Goal: Find specific page/section: Find specific page/section

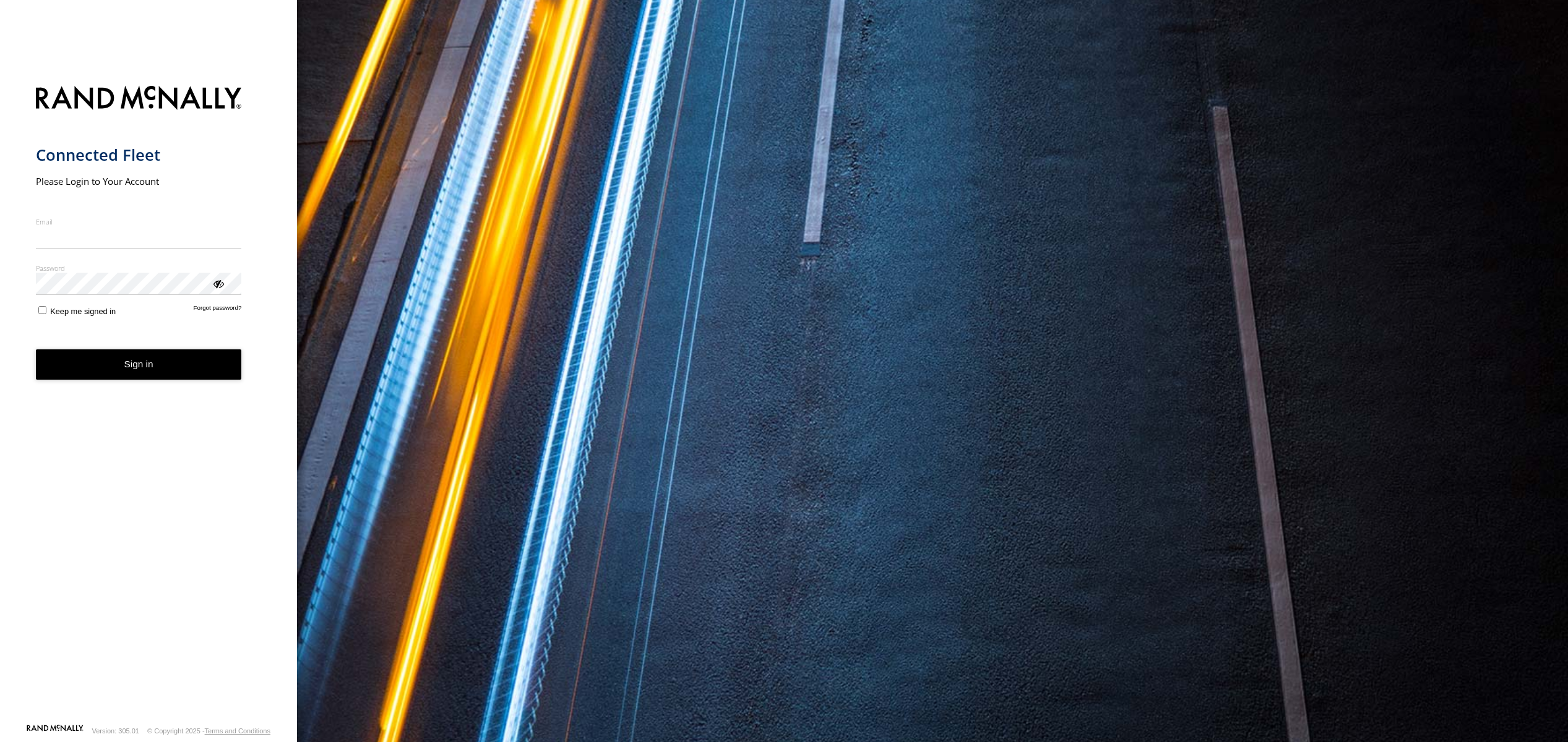
type input "**********"
click at [172, 369] on button "Sign in" at bounding box center [139, 365] width 206 height 31
click at [175, 369] on button "Sign in" at bounding box center [139, 365] width 206 height 31
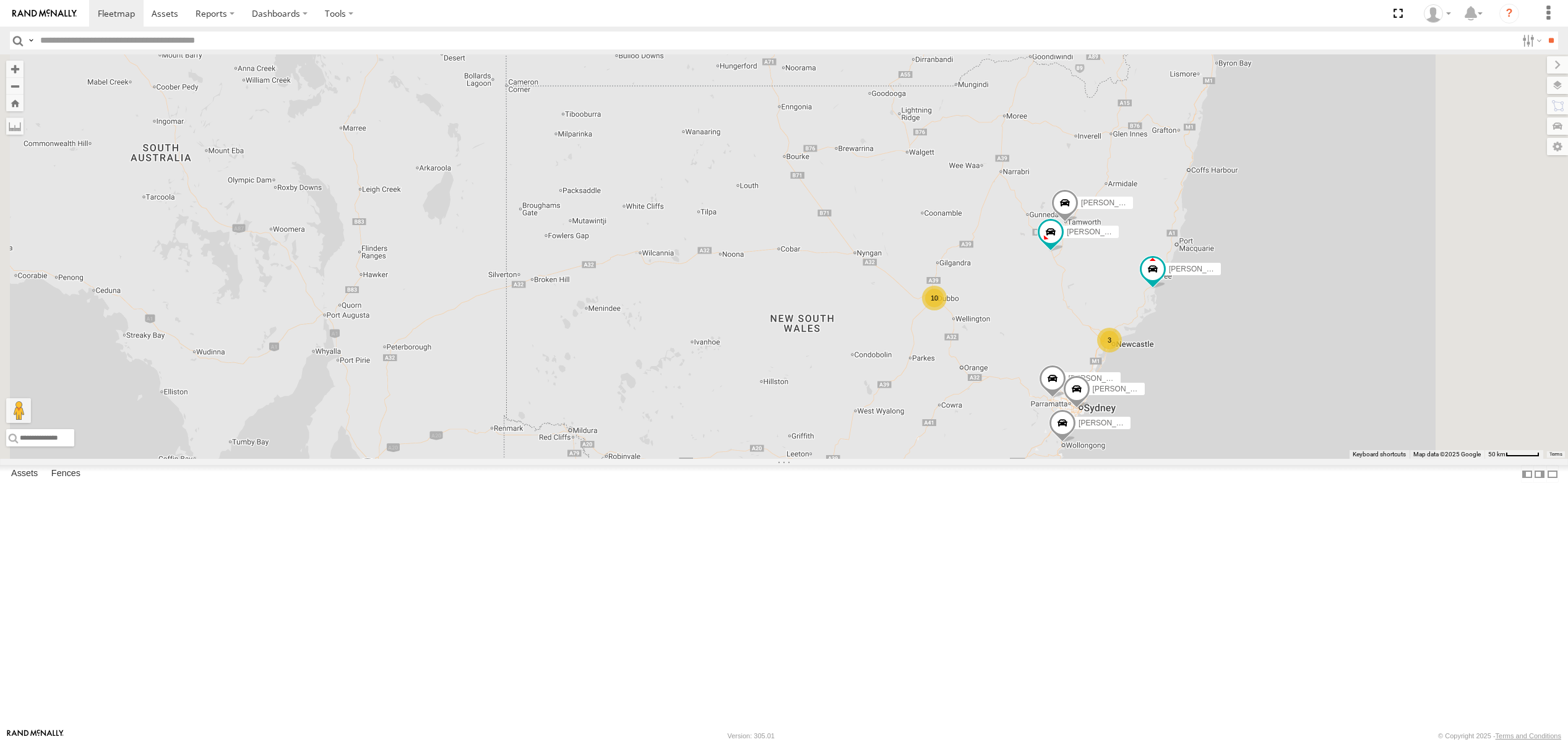
click at [0, 0] on div "Sam Holcroft" at bounding box center [0, 0] width 0 height 0
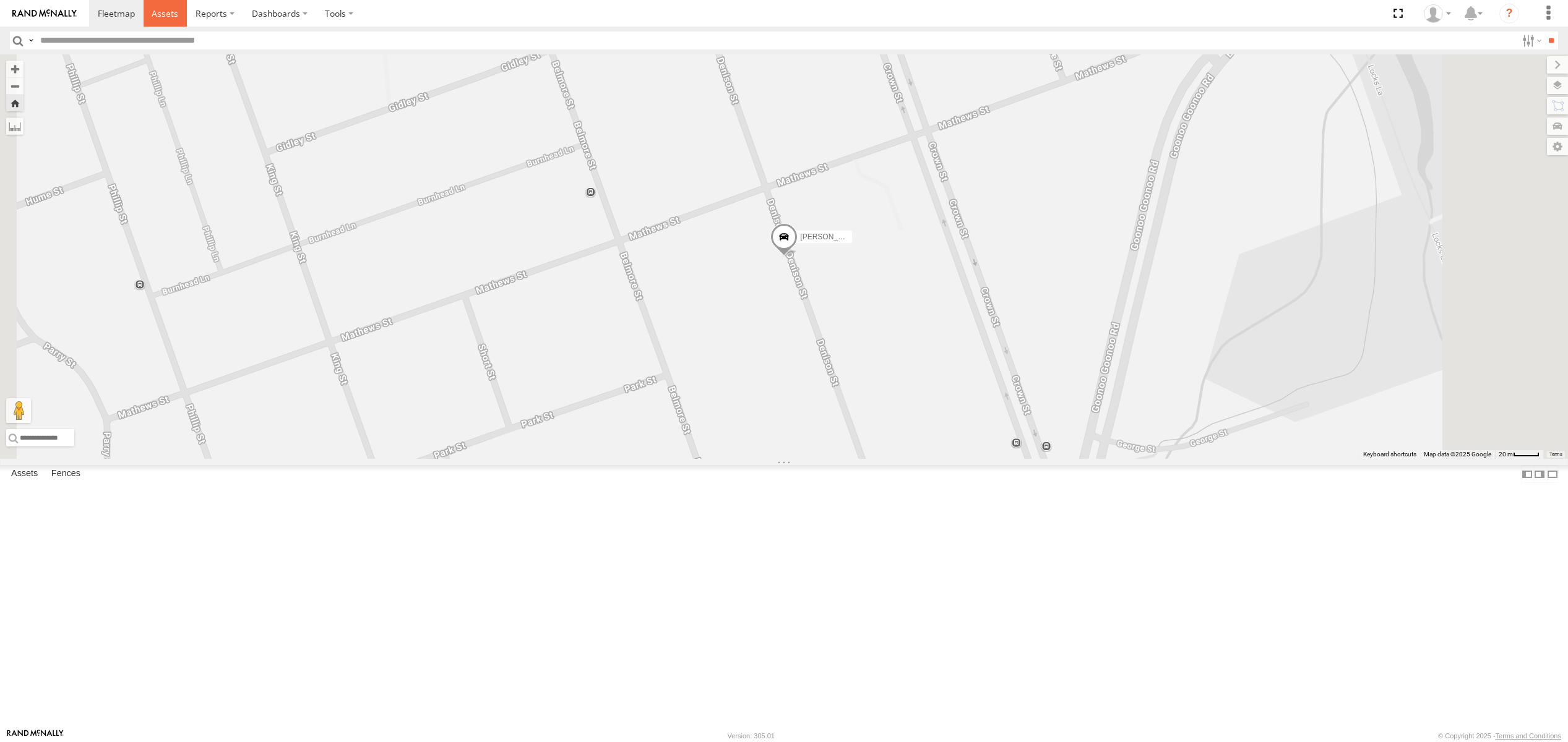
click at [175, 21] on link at bounding box center [165, 13] width 44 height 27
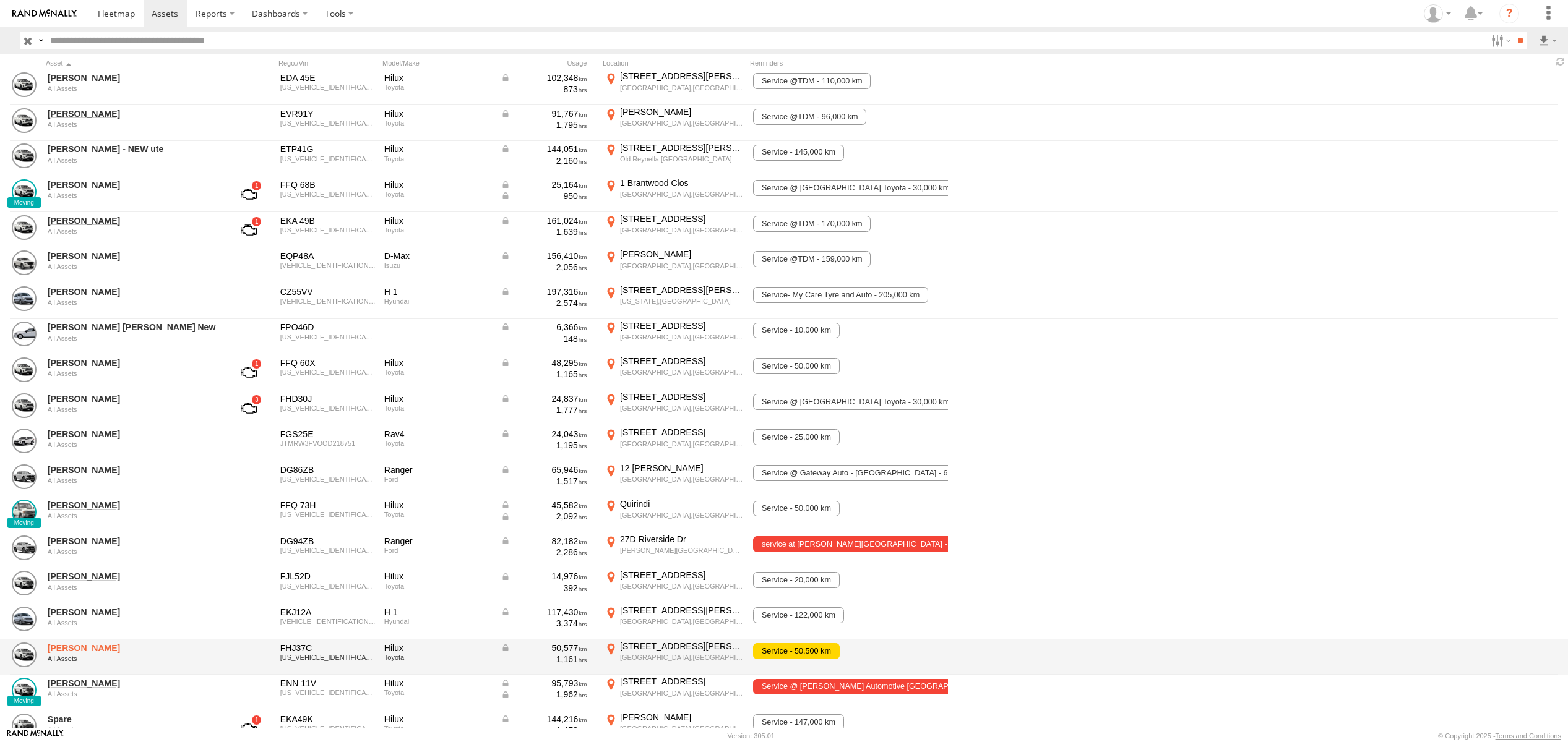
click at [92, 644] on link "Sam Holcroft" at bounding box center [132, 648] width 169 height 11
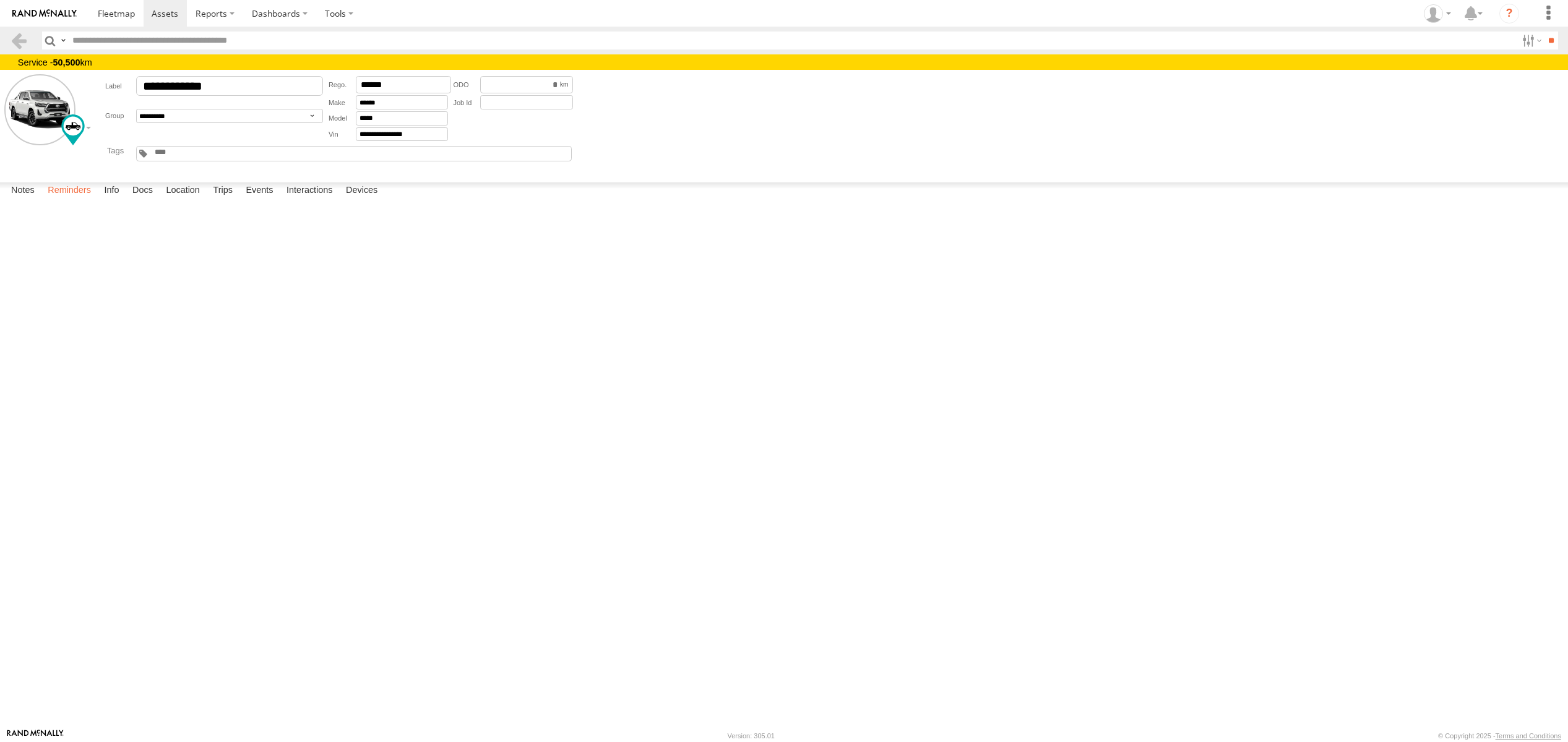
click at [89, 200] on label "Reminders" at bounding box center [69, 191] width 56 height 18
click at [128, 18] on span at bounding box center [116, 13] width 37 height 11
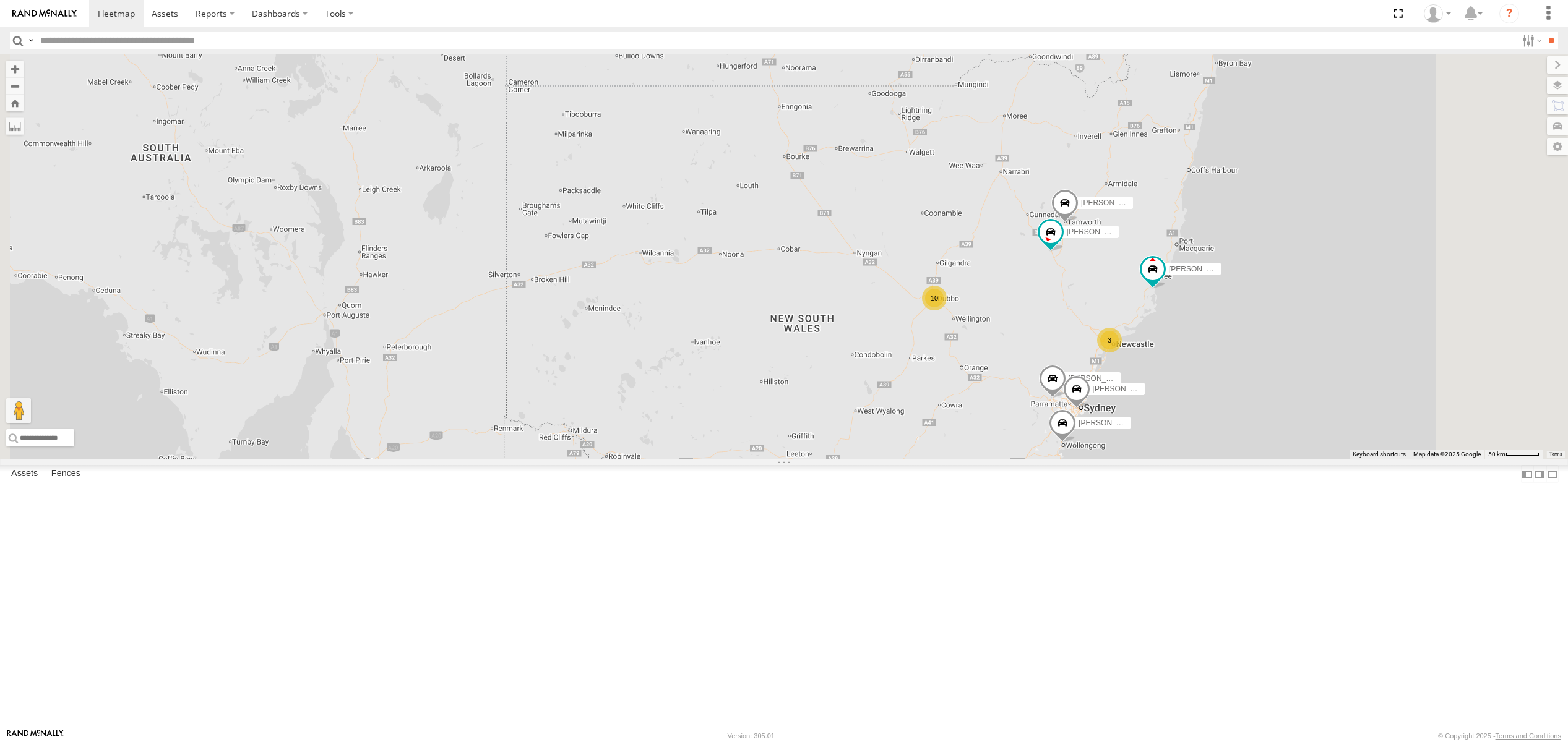
click at [0, 0] on div "All Assets" at bounding box center [0, 0] width 0 height 0
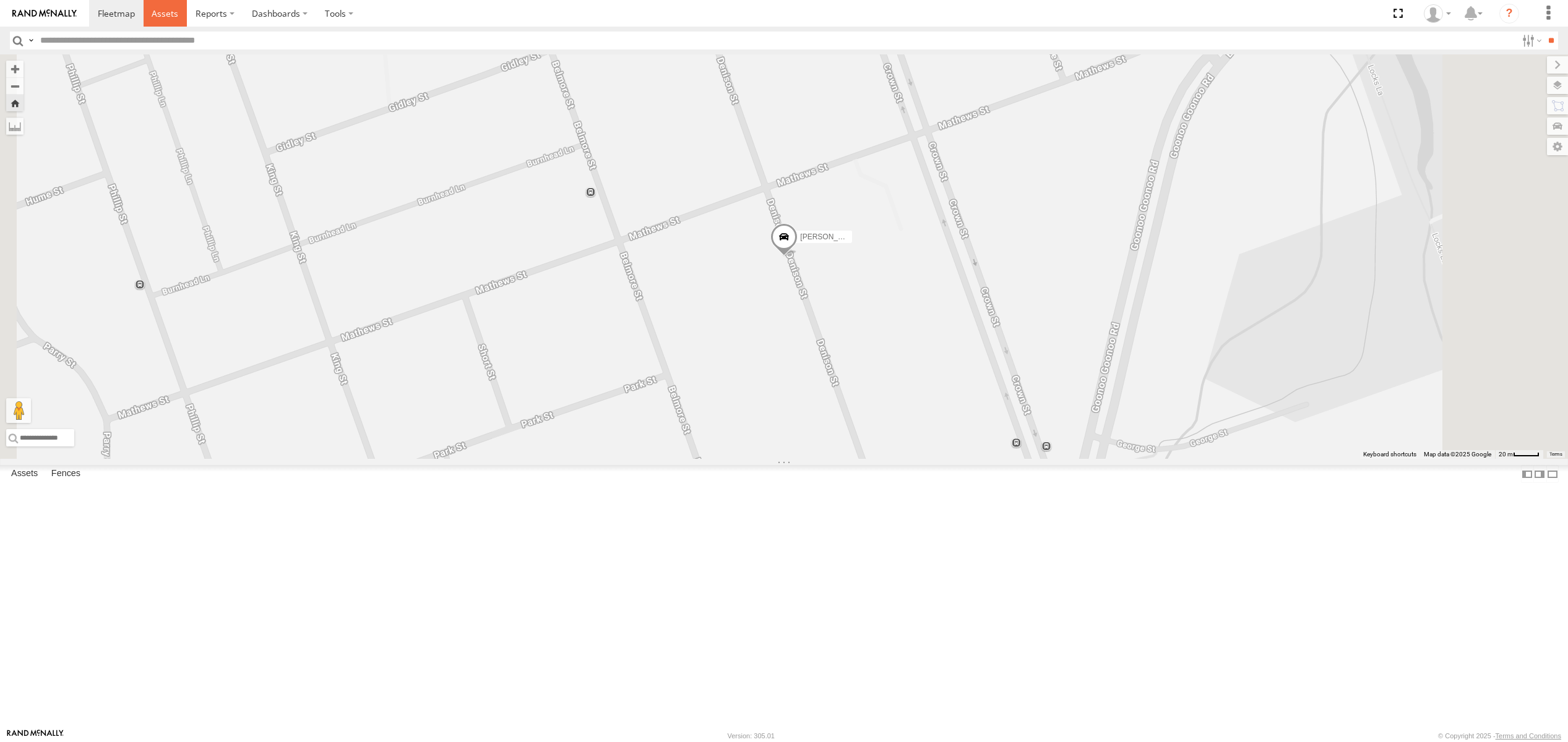
click at [164, 11] on span at bounding box center [165, 13] width 27 height 11
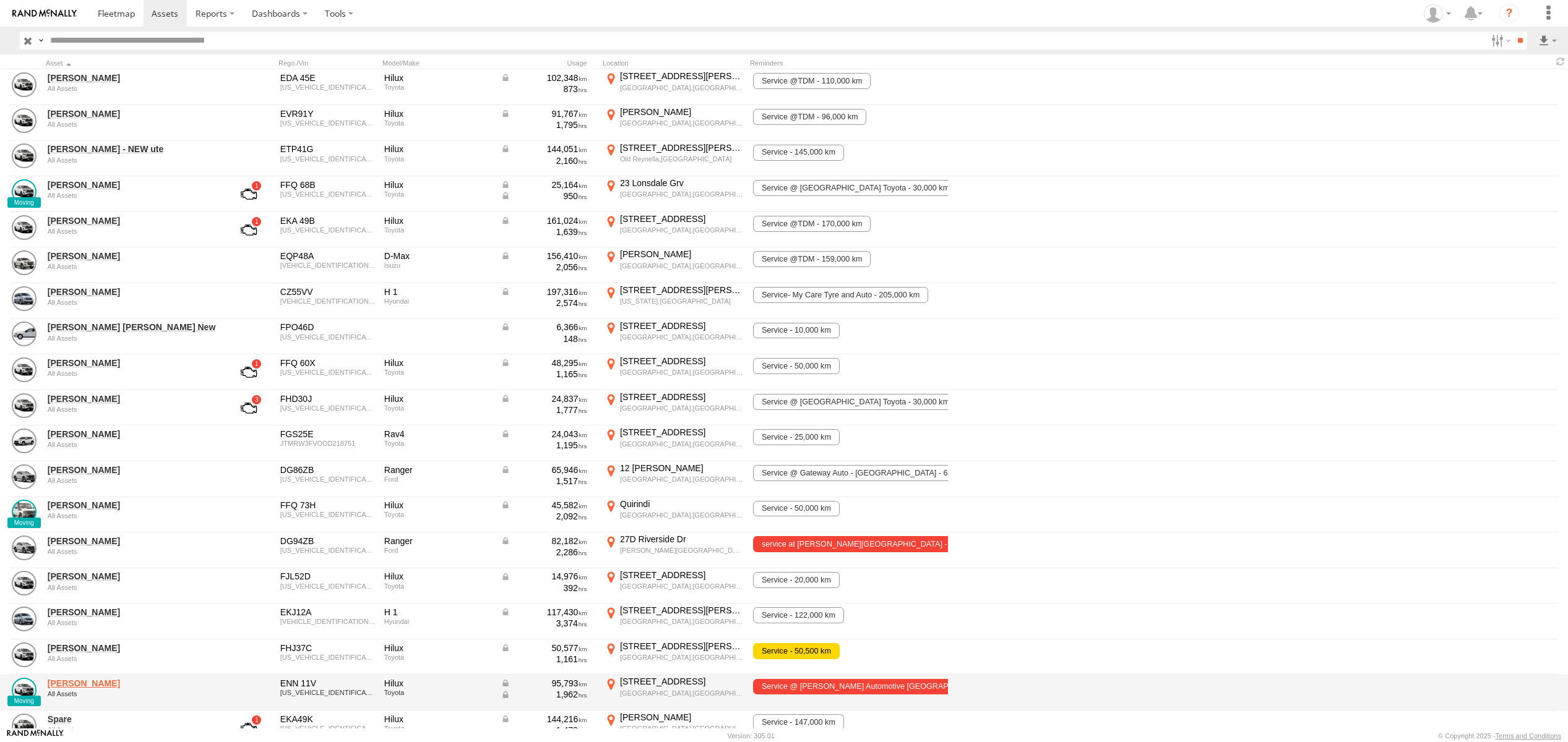
click at [82, 689] on div "Sam Ward All Assets" at bounding box center [132, 693] width 173 height 34
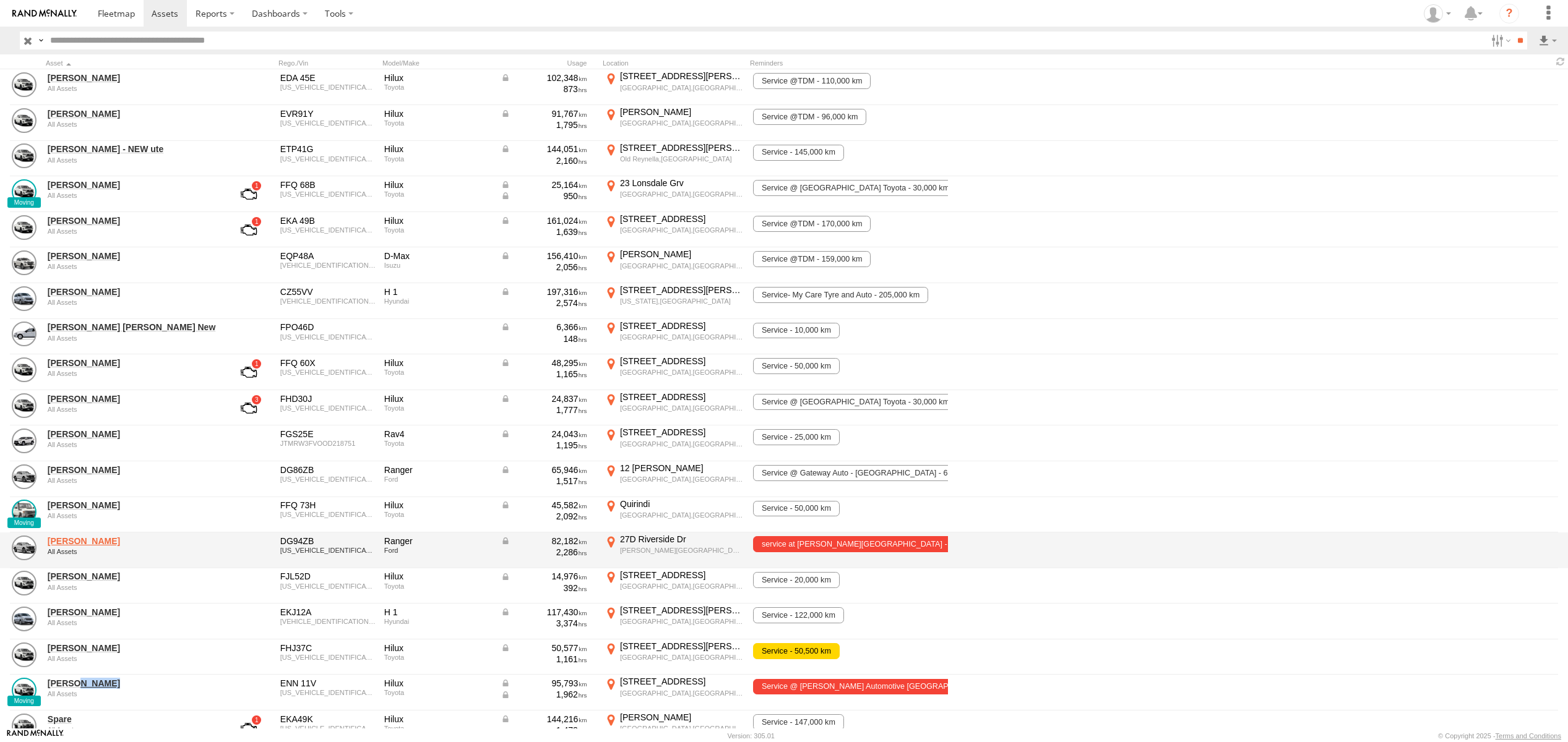
click at [80, 540] on link "[PERSON_NAME]" at bounding box center [132, 541] width 169 height 11
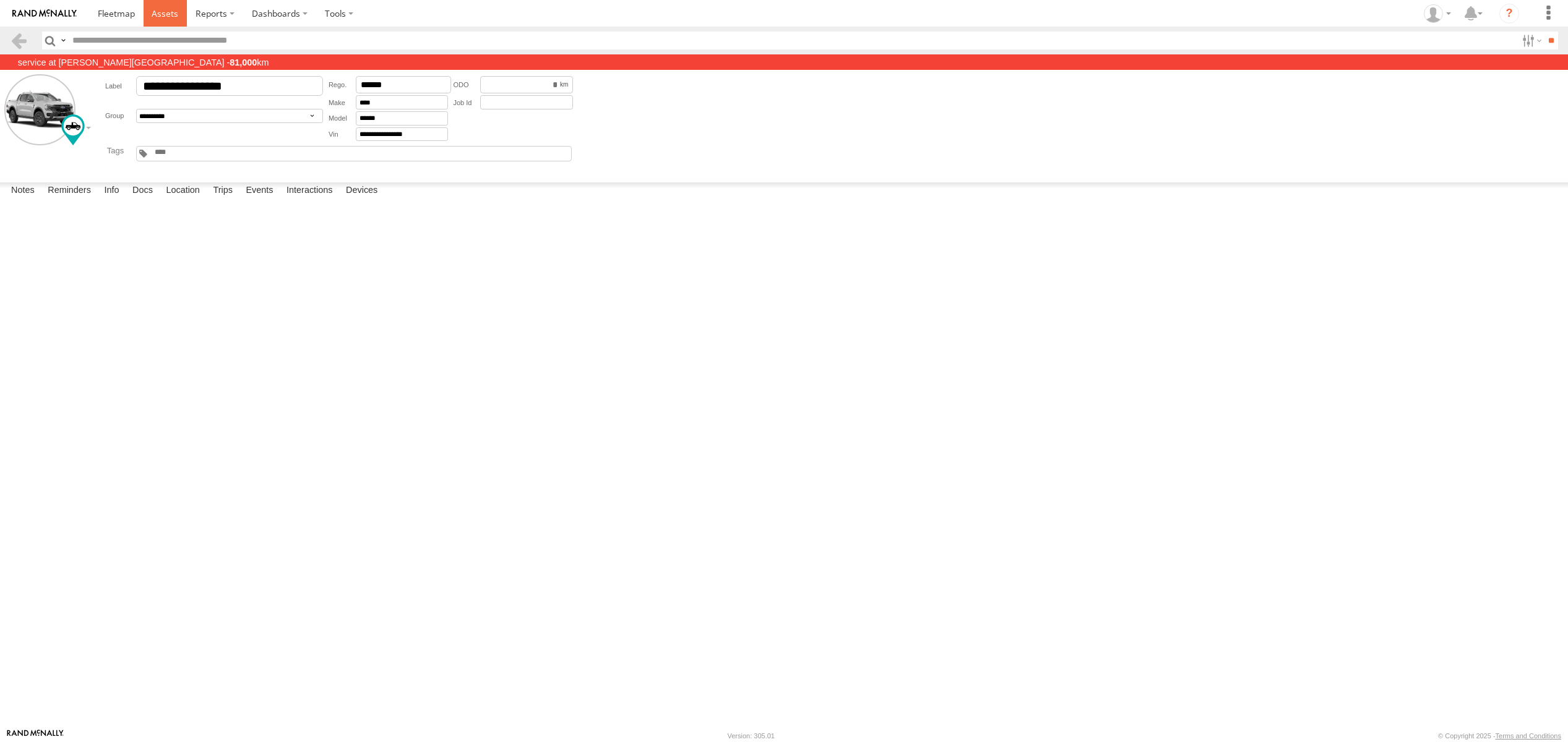
drag, startPoint x: 162, startPoint y: 10, endPoint x: 166, endPoint y: 15, distance: 6.4
click at [162, 10] on span at bounding box center [165, 13] width 27 height 11
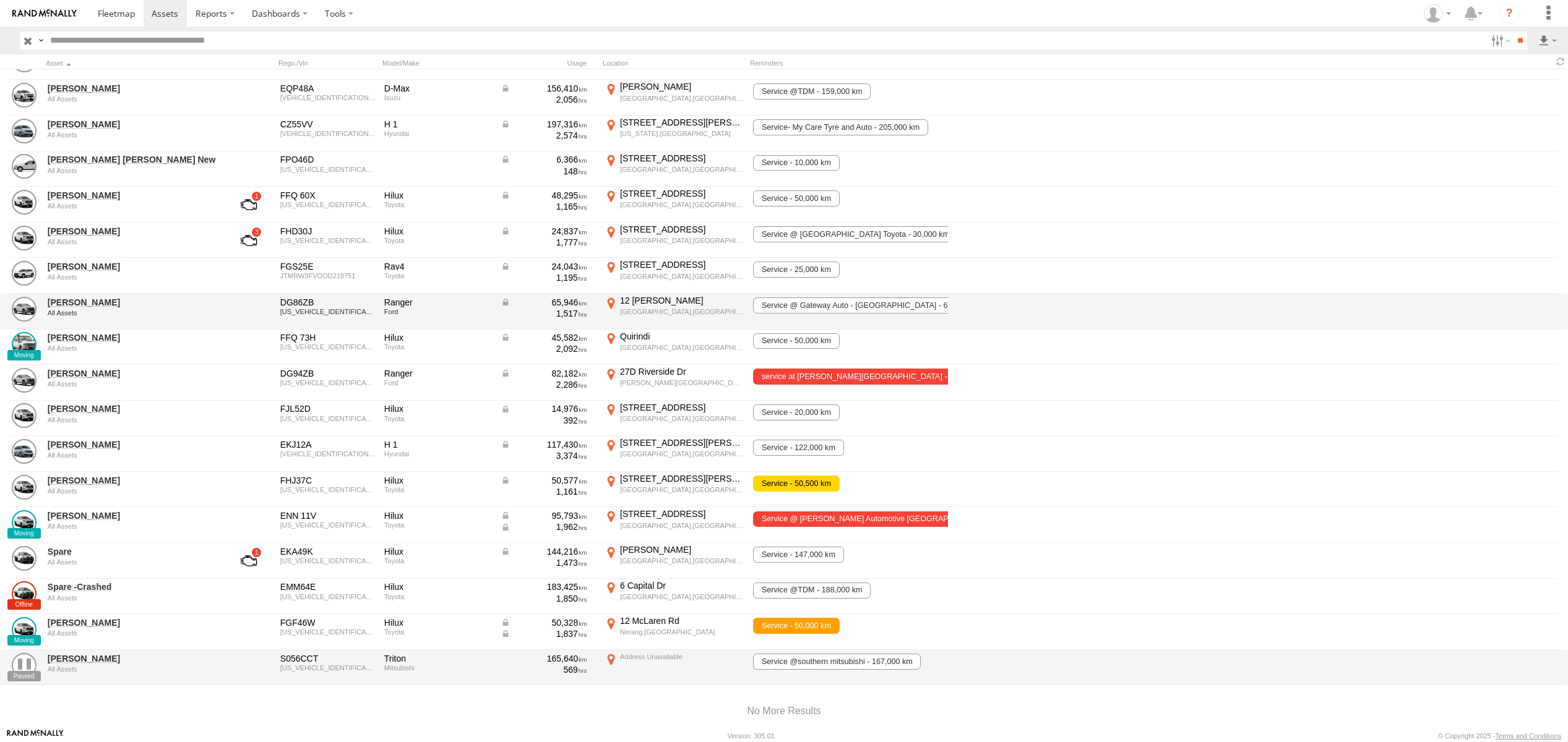
scroll to position [169, 0]
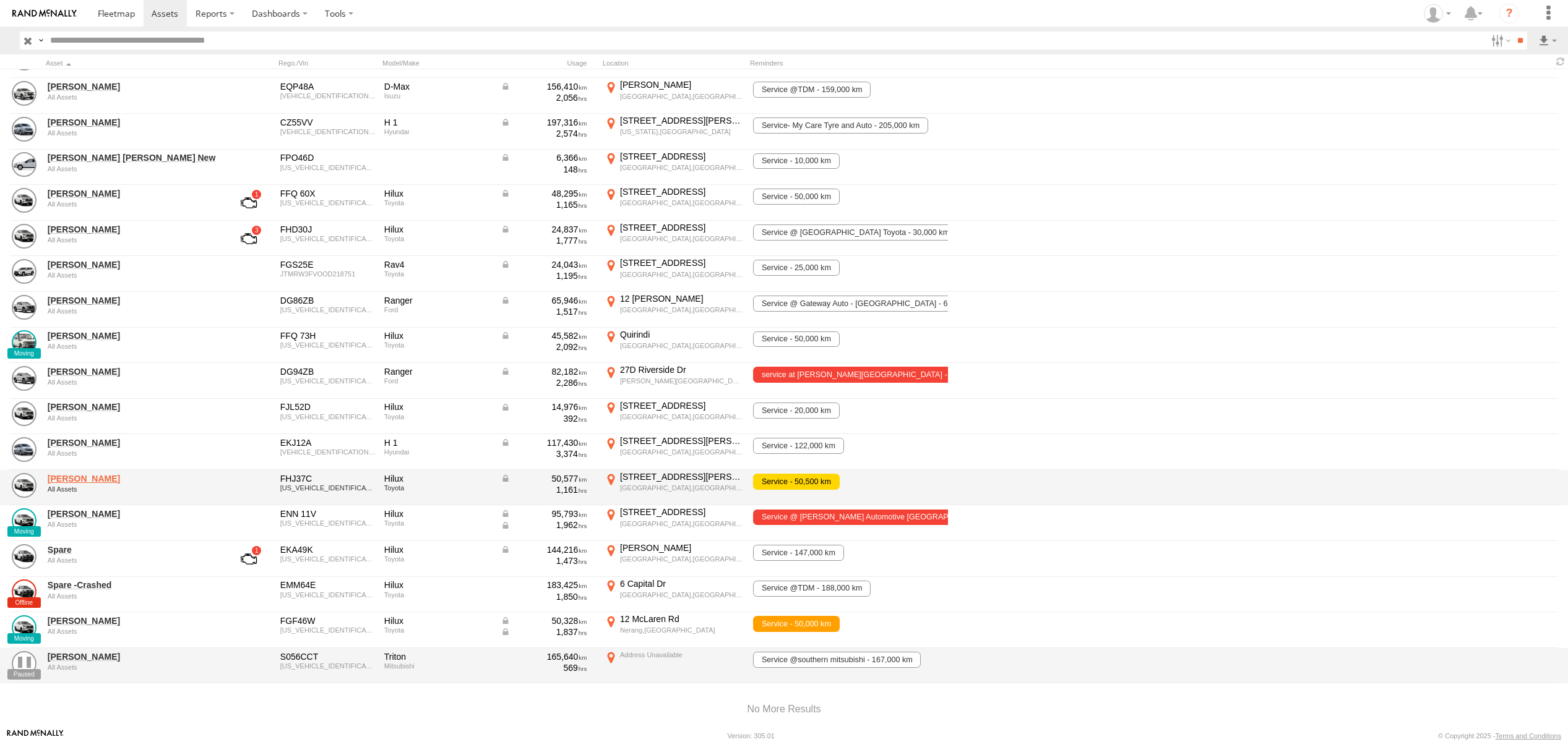
click at [97, 479] on link "[PERSON_NAME]" at bounding box center [132, 479] width 169 height 11
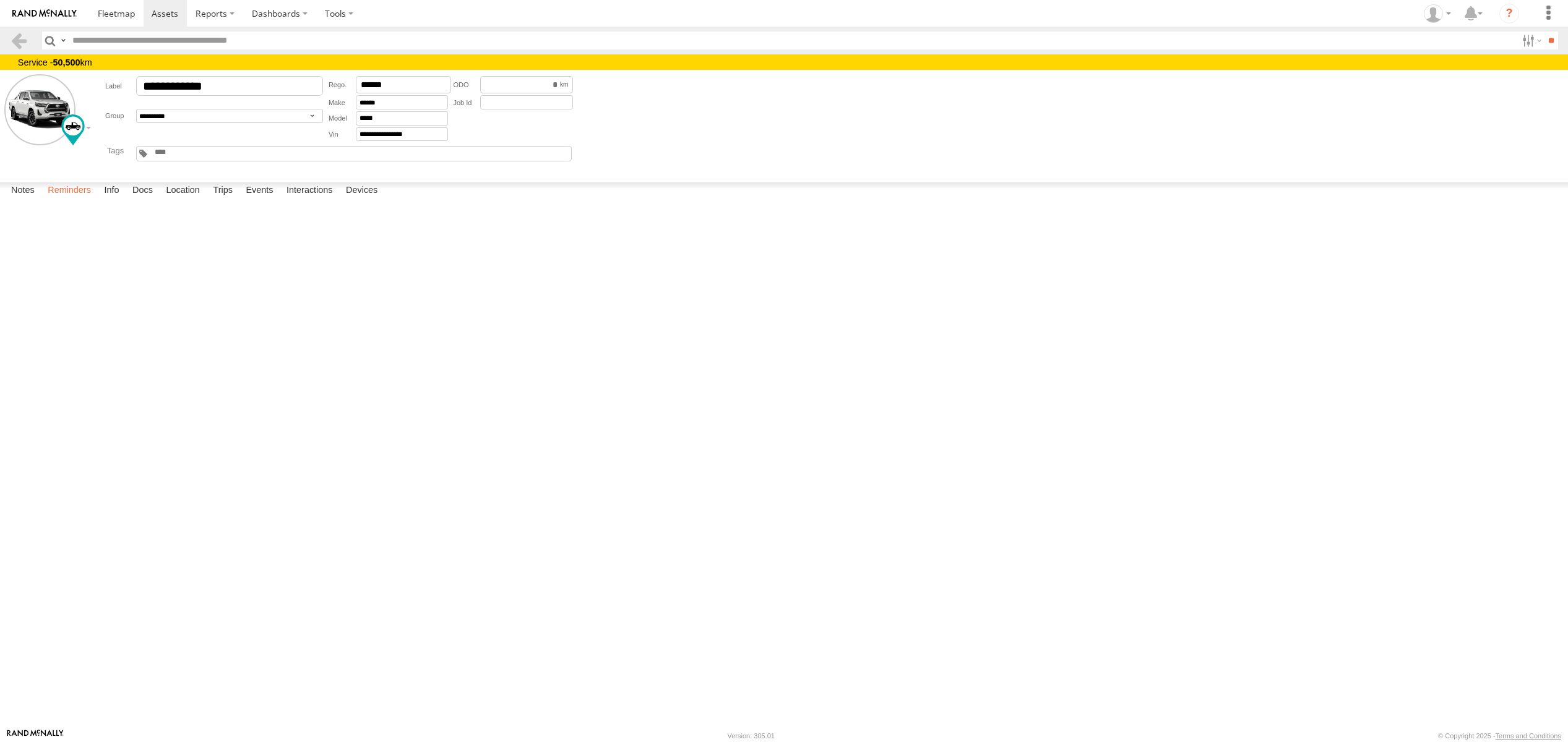
click at [84, 200] on label "Reminders" at bounding box center [69, 191] width 56 height 18
click at [165, 14] on span at bounding box center [165, 13] width 27 height 11
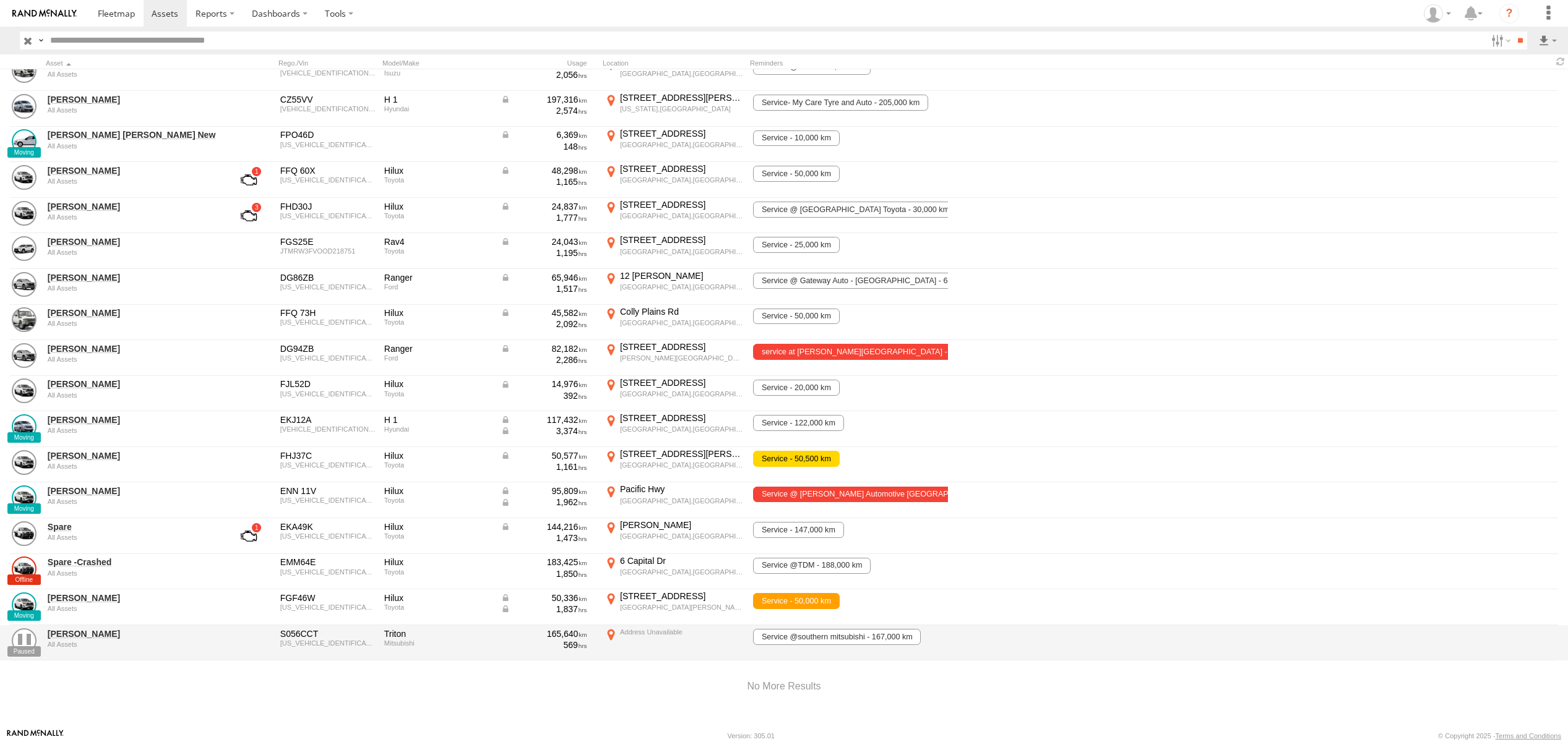
scroll to position [201, 0]
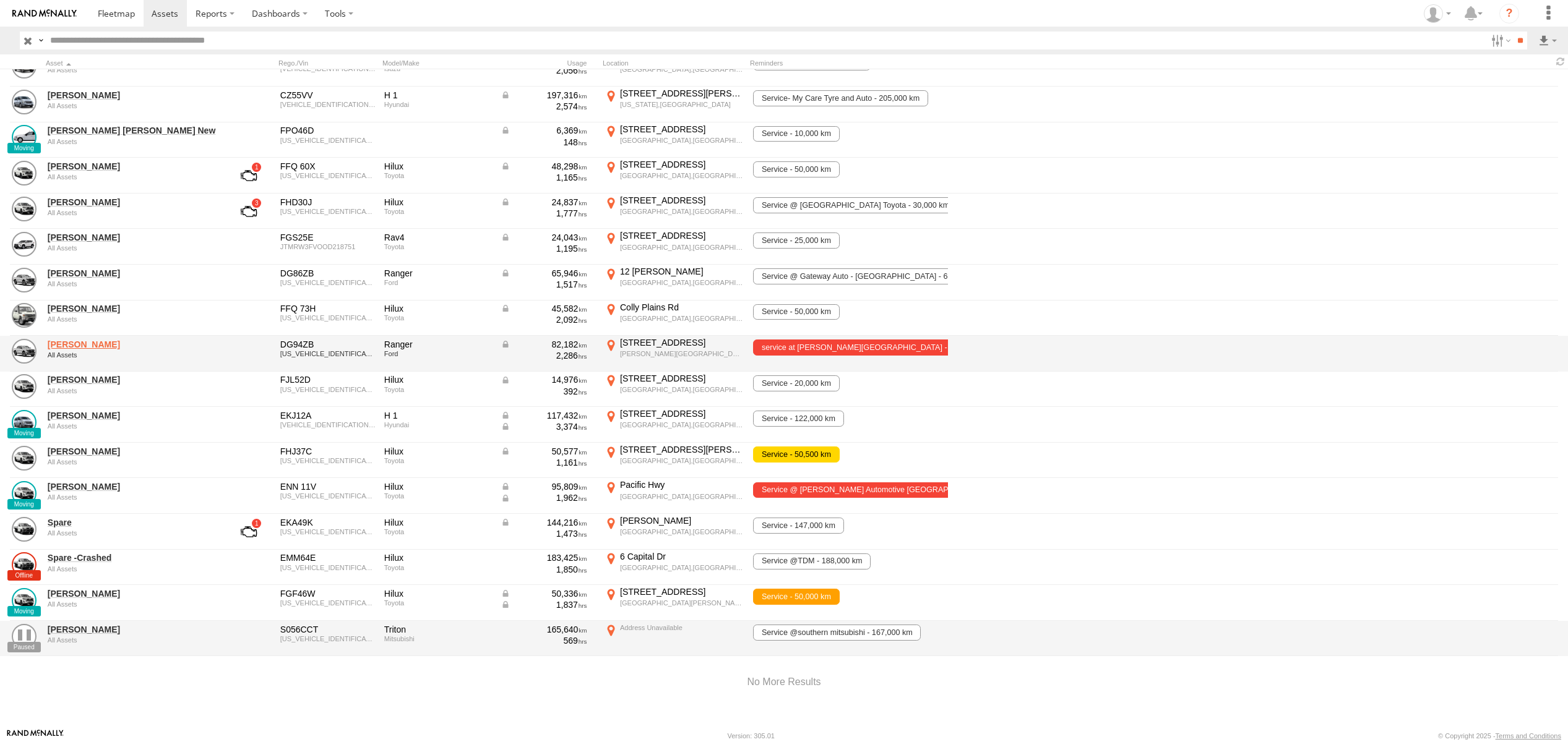
click at [107, 343] on link "Michael Townsend" at bounding box center [132, 345] width 169 height 11
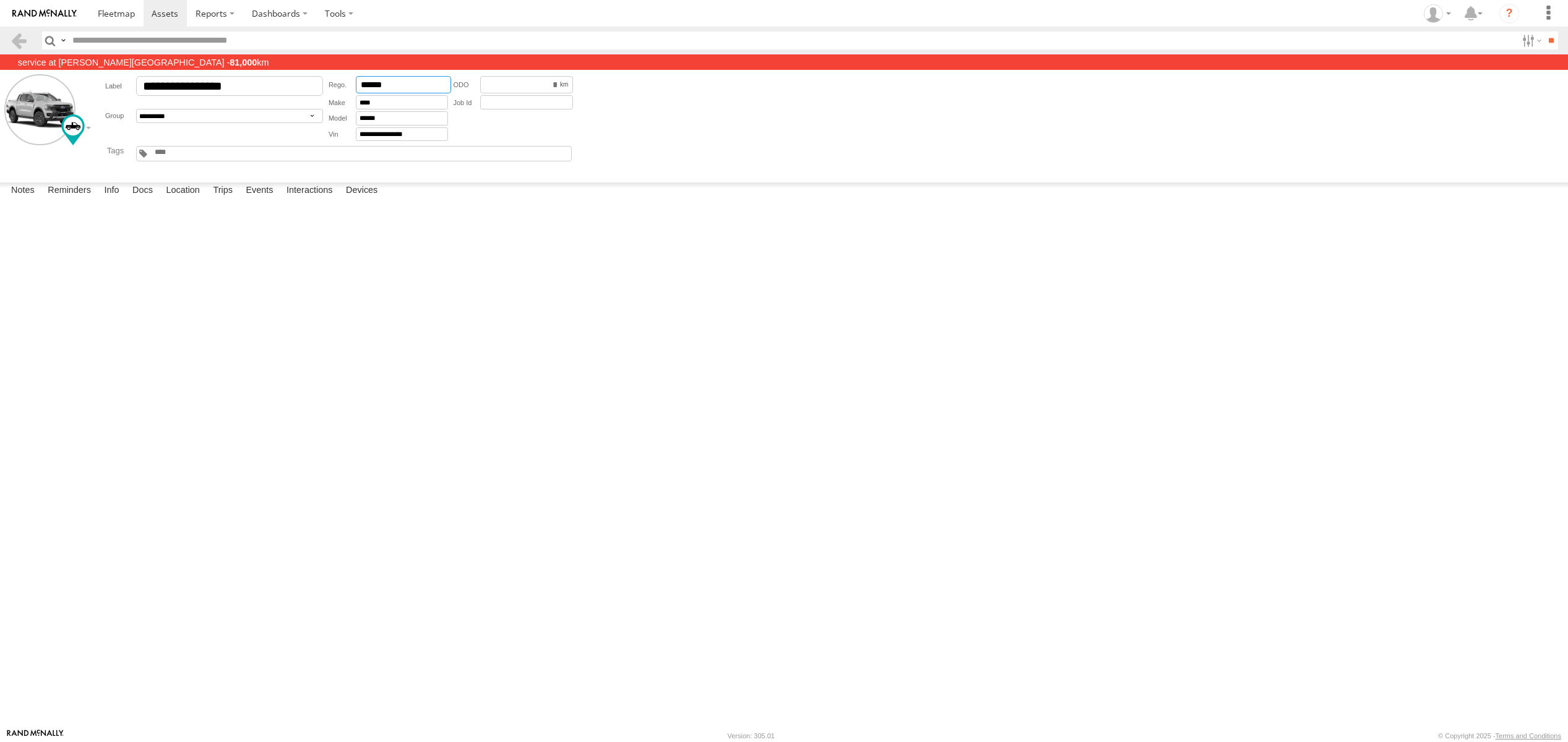
drag, startPoint x: 398, startPoint y: 87, endPoint x: 345, endPoint y: 85, distance: 53.0
click at [344, 85] on div "******" at bounding box center [388, 85] width 120 height 18
click at [69, 200] on label "Reminders" at bounding box center [69, 191] width 56 height 18
click at [113, 18] on span at bounding box center [116, 13] width 37 height 11
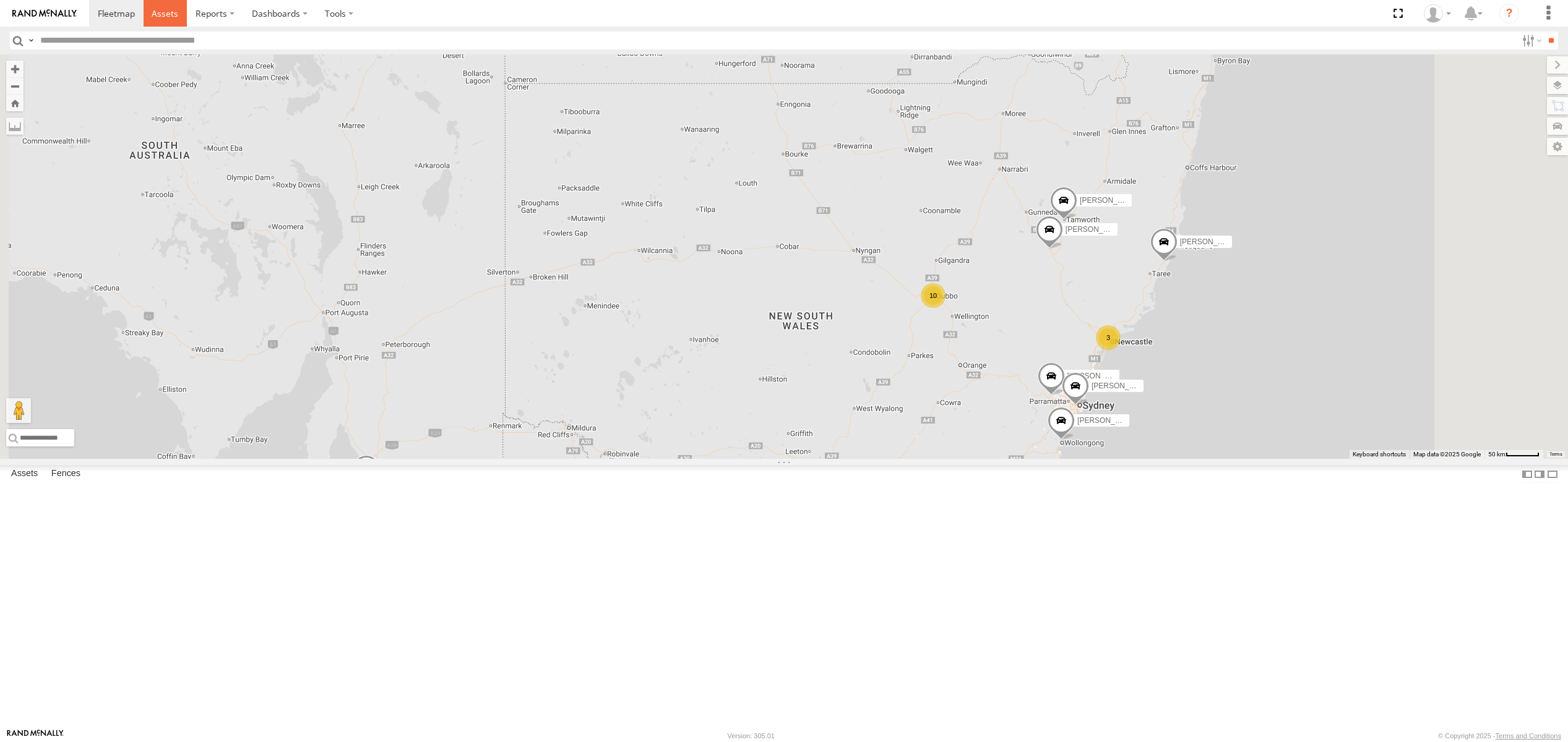
click at [175, 18] on span at bounding box center [165, 13] width 27 height 11
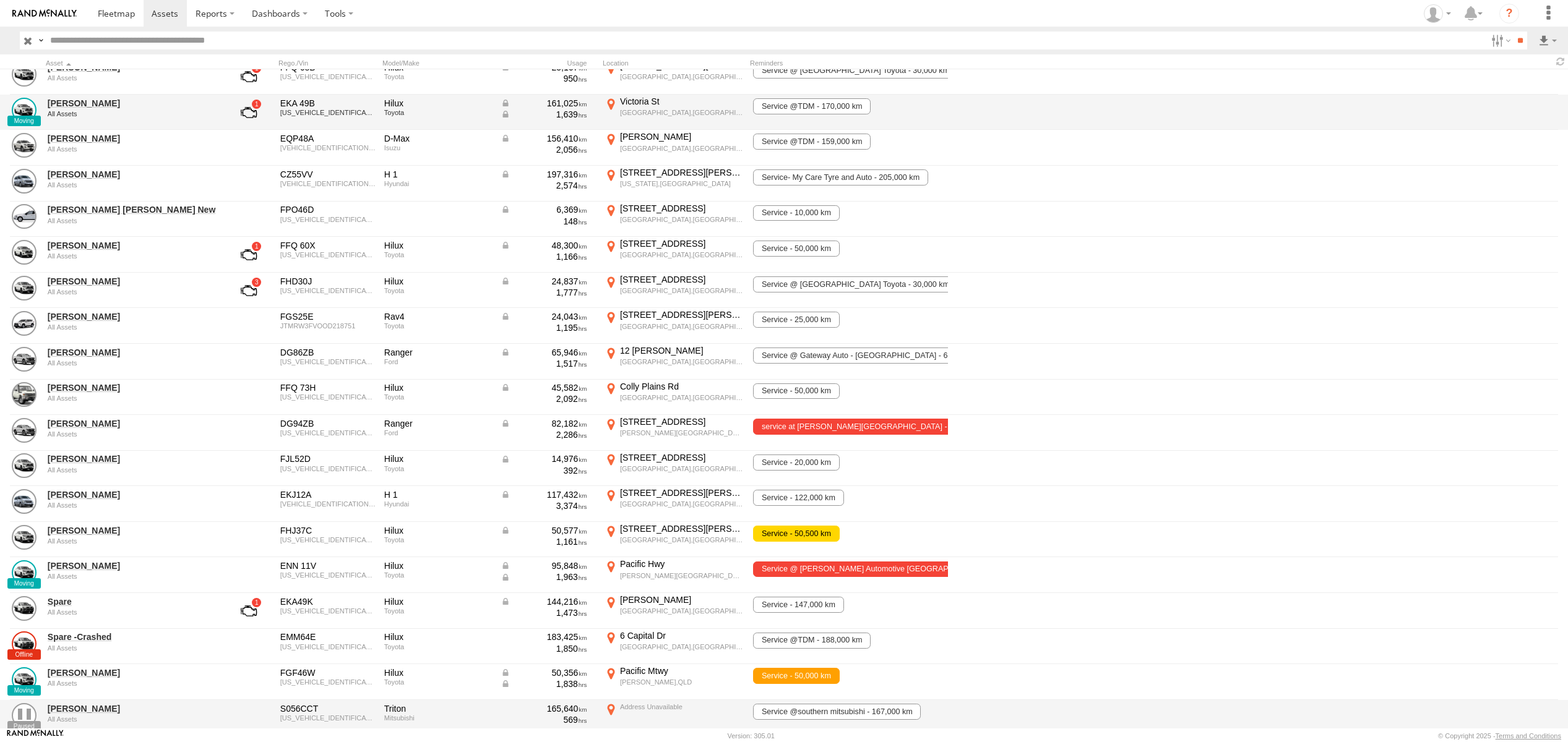
scroll to position [133, 0]
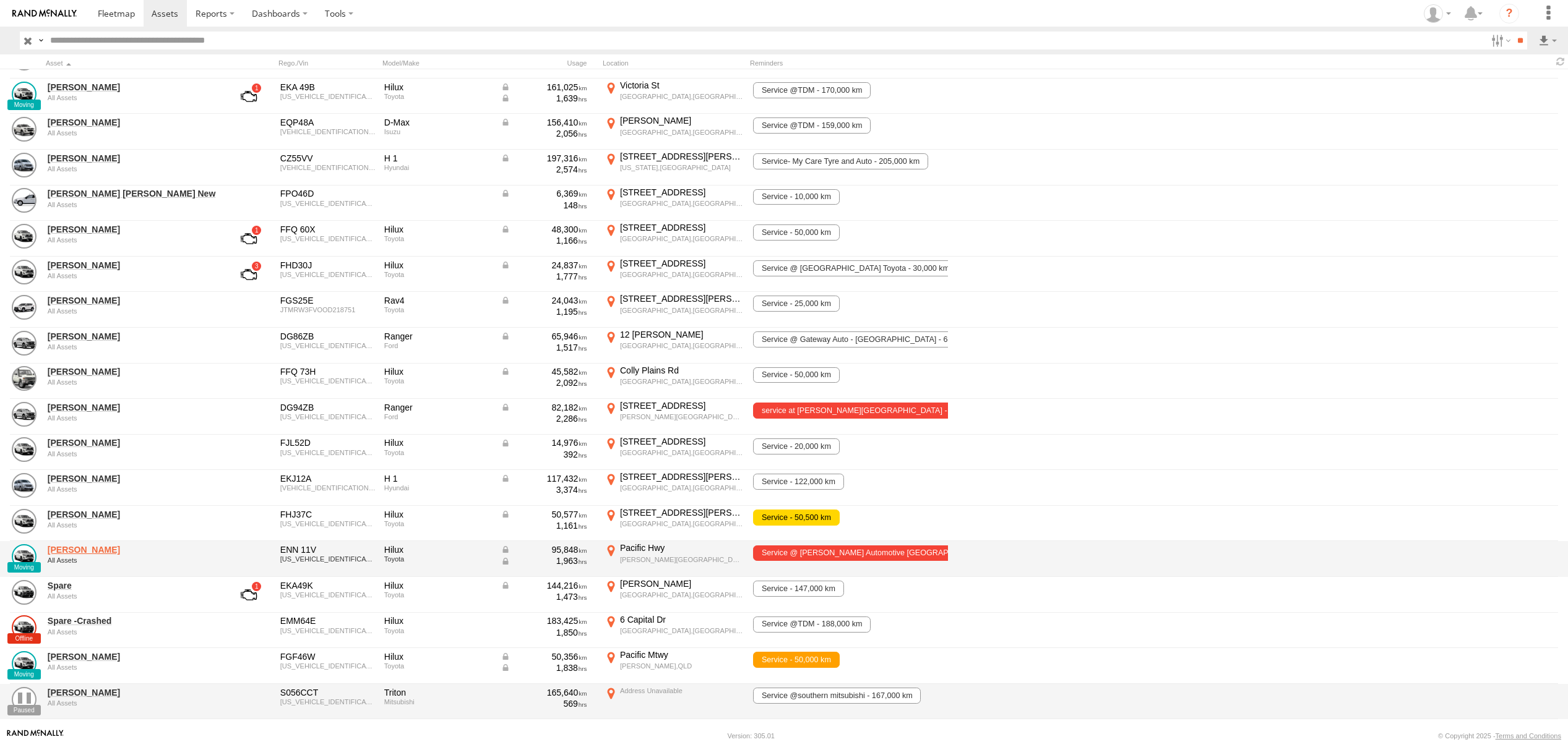
click at [71, 549] on link "[PERSON_NAME]" at bounding box center [132, 550] width 169 height 11
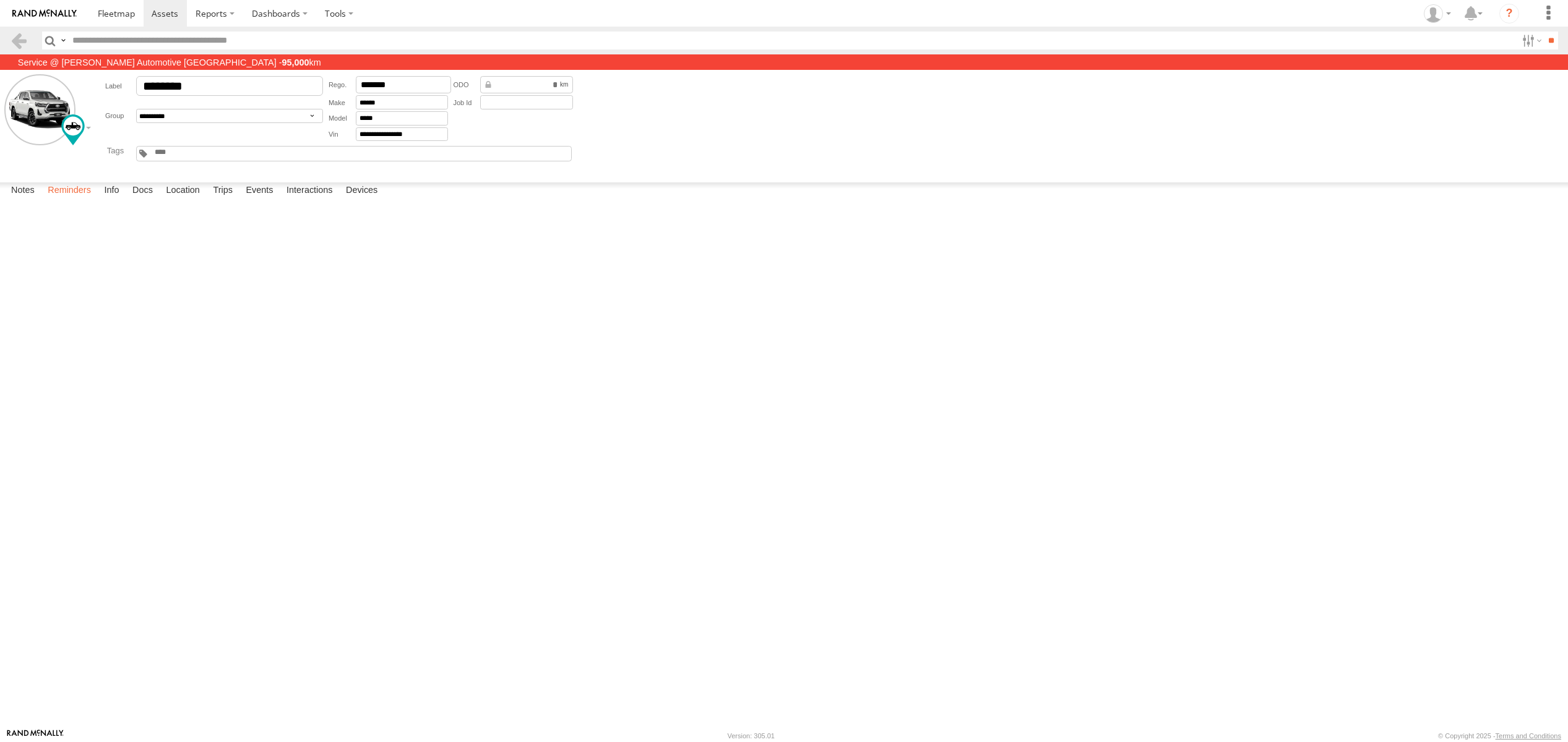
click at [81, 200] on label "Reminders" at bounding box center [69, 191] width 56 height 18
click at [166, 11] on span at bounding box center [165, 13] width 27 height 11
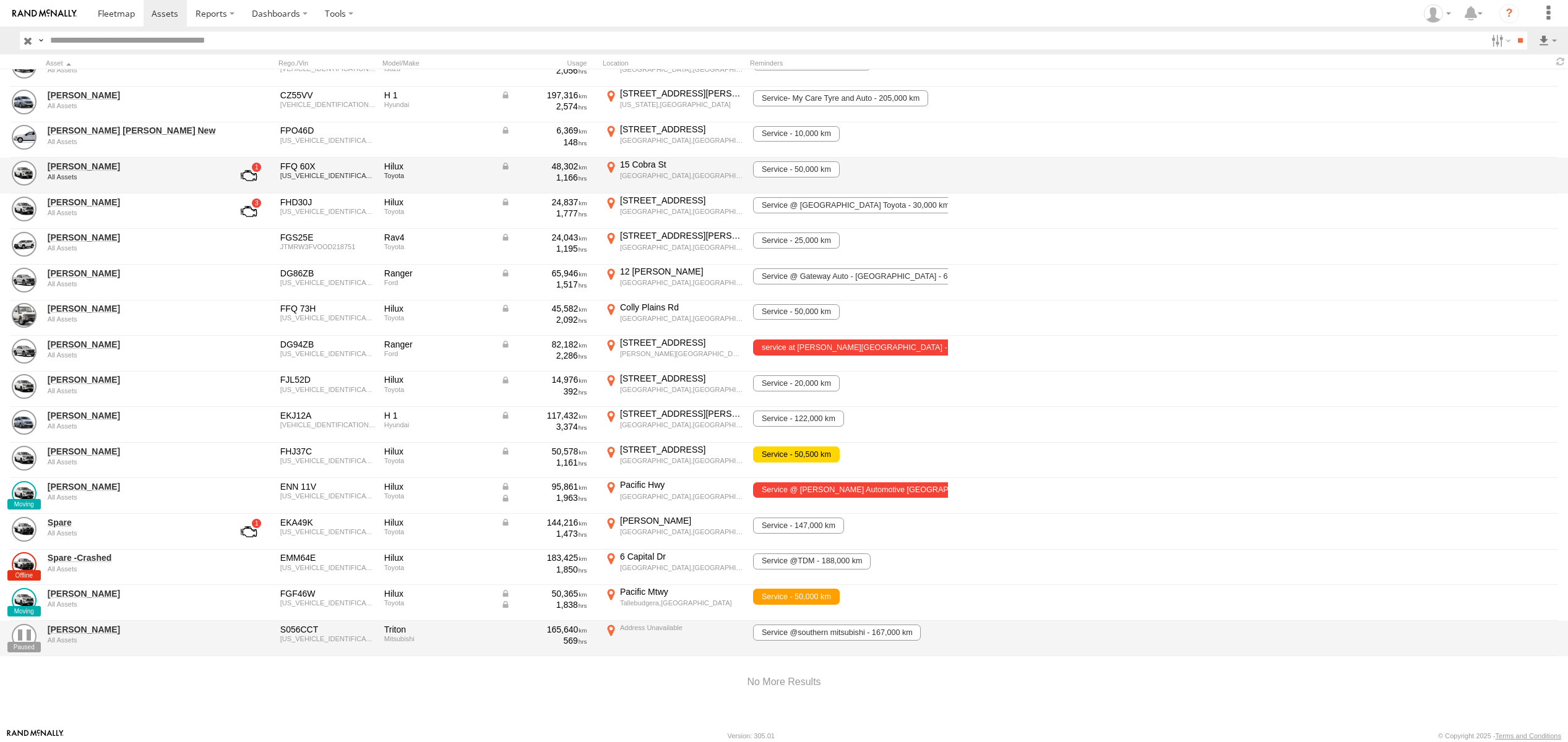
scroll to position [201, 0]
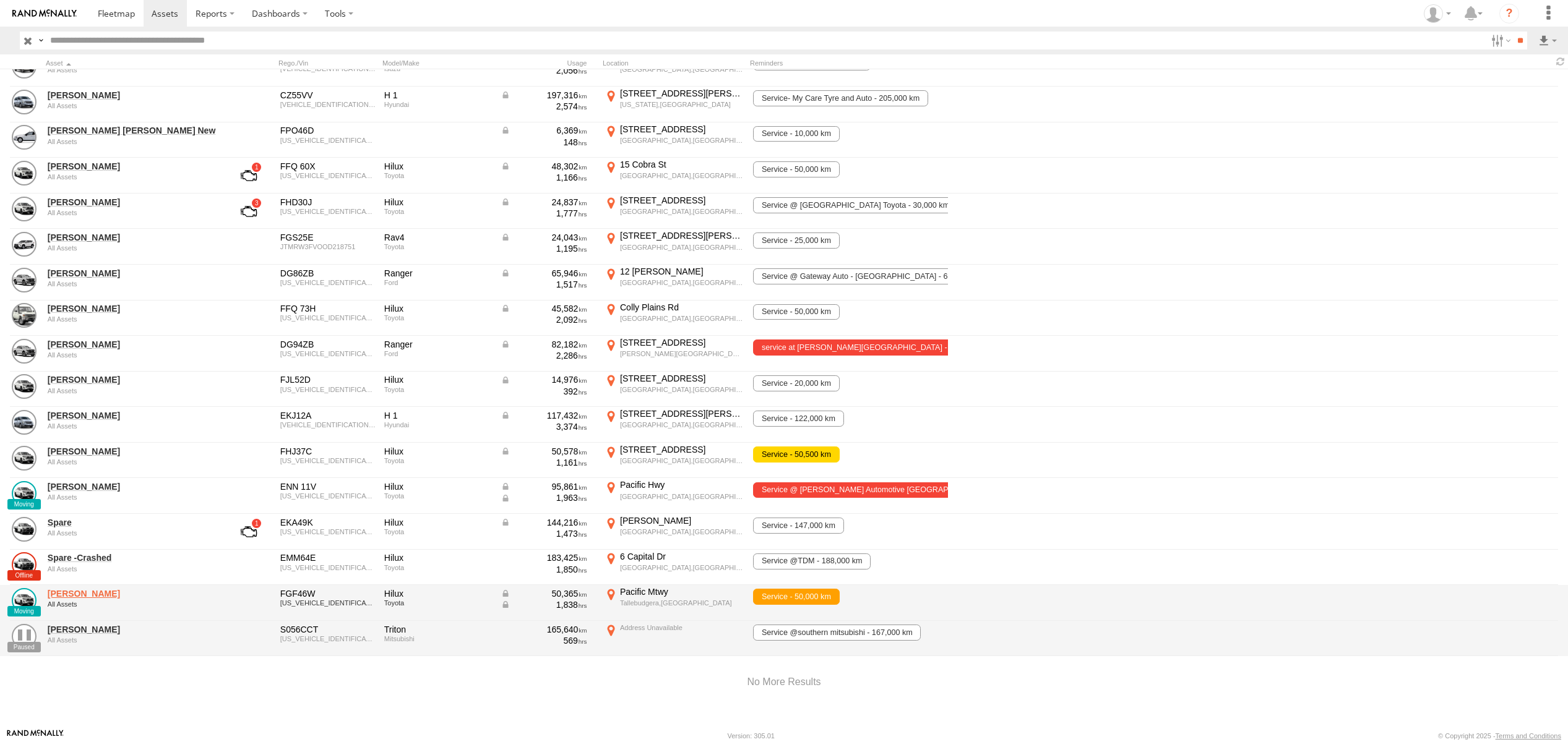
click at [80, 593] on link "[PERSON_NAME]" at bounding box center [132, 593] width 169 height 11
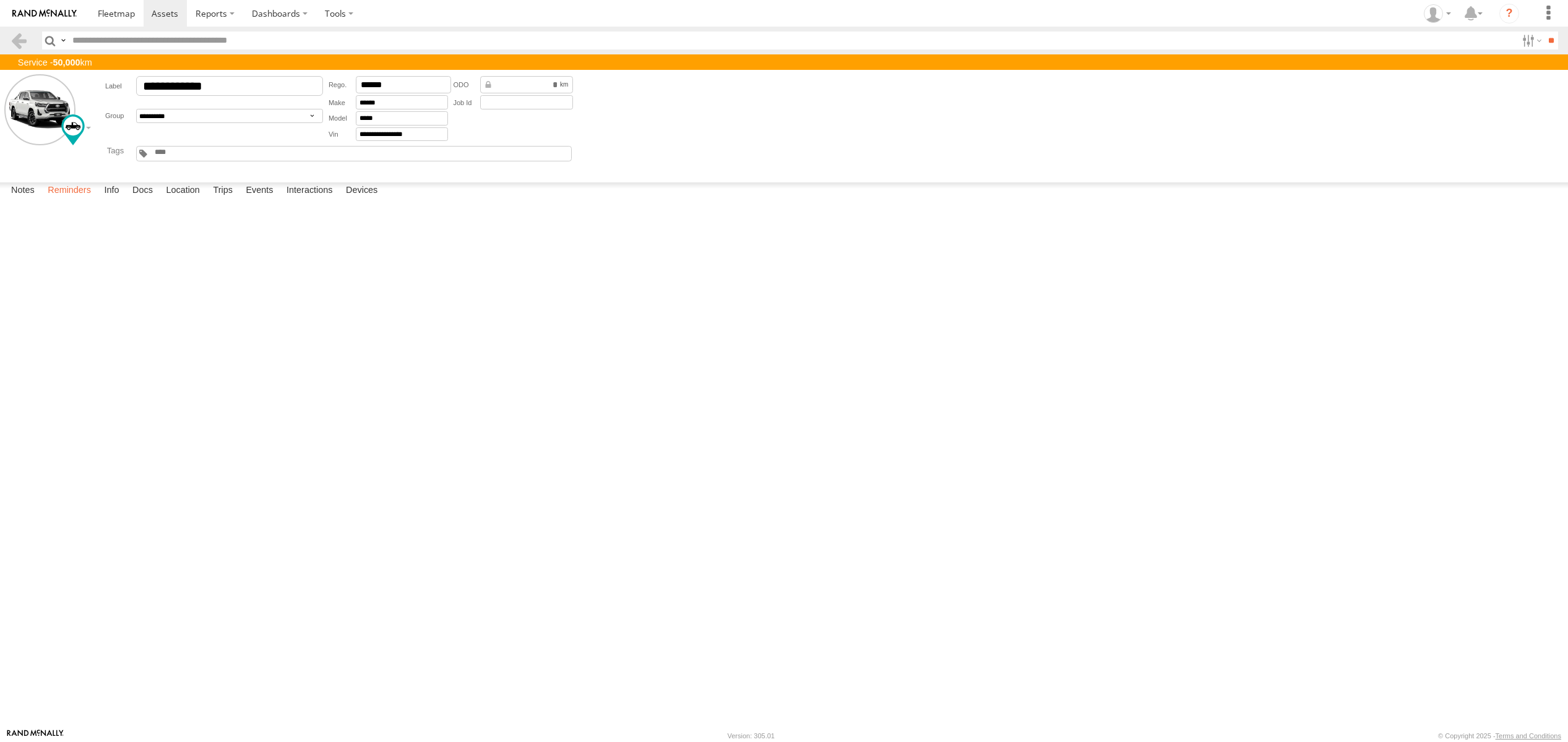
click at [65, 200] on label "Reminders" at bounding box center [69, 191] width 56 height 18
click at [161, 11] on span at bounding box center [165, 13] width 27 height 11
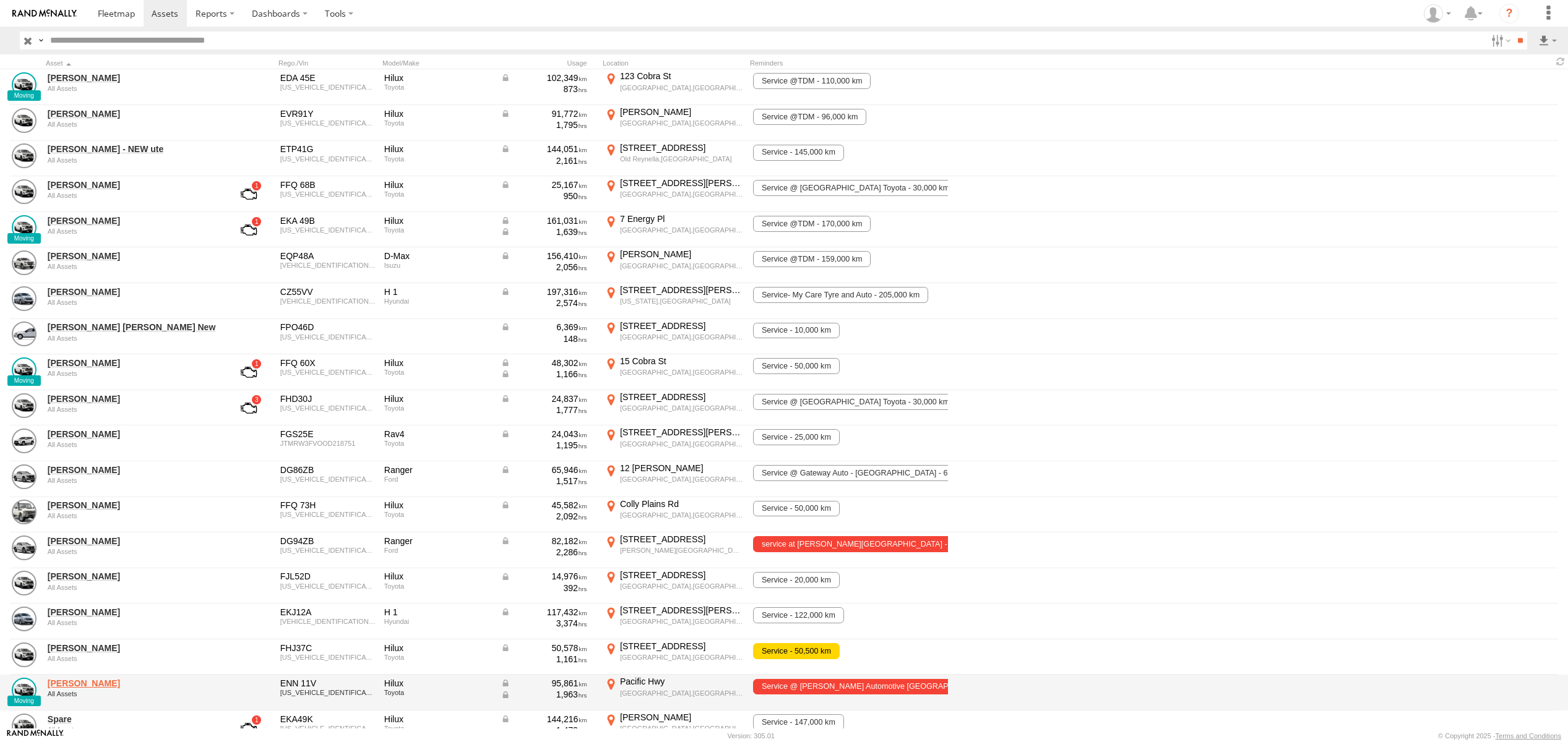
click at [71, 683] on link "[PERSON_NAME]" at bounding box center [132, 683] width 169 height 11
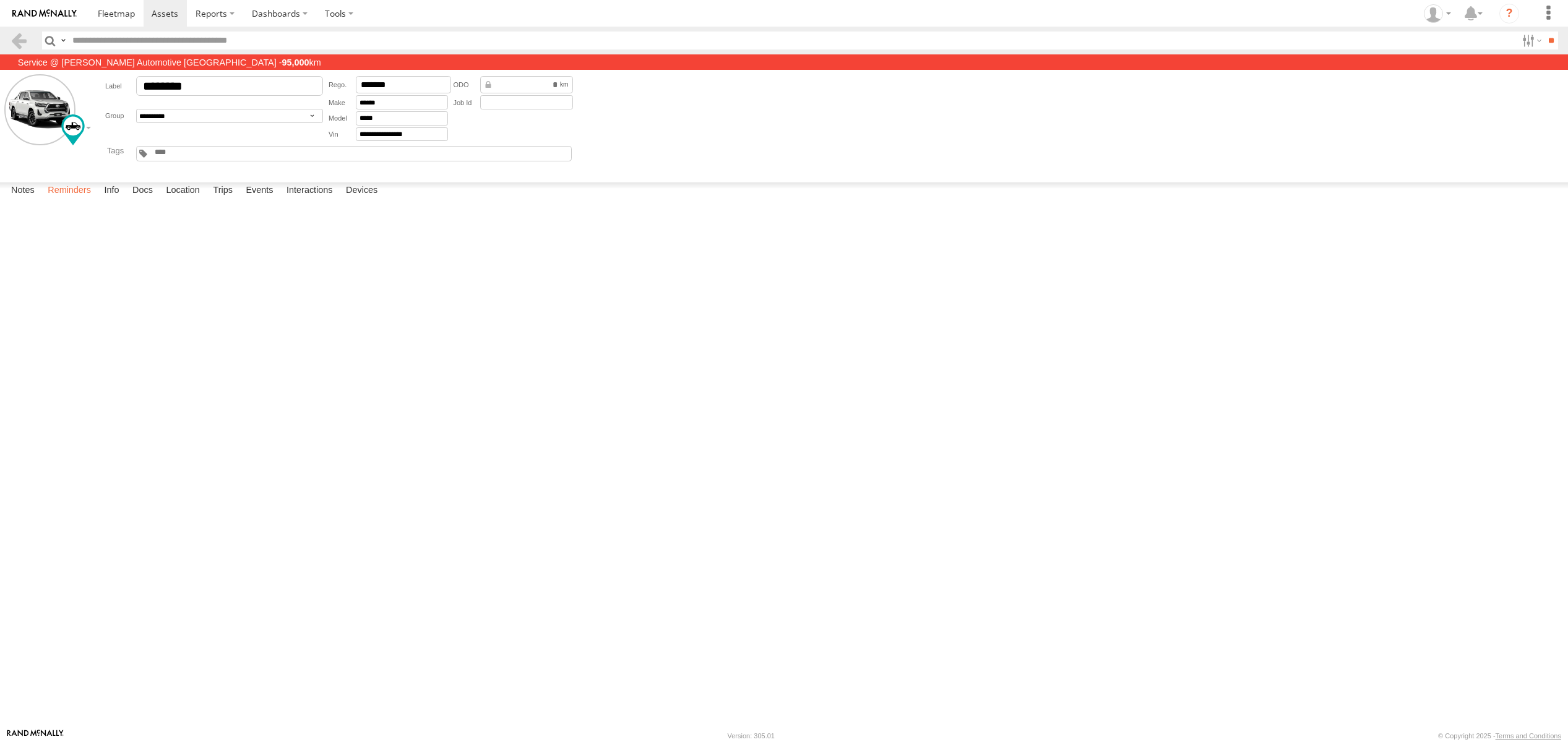
click at [84, 200] on label "Reminders" at bounding box center [69, 191] width 56 height 18
click at [162, 15] on span at bounding box center [165, 13] width 27 height 11
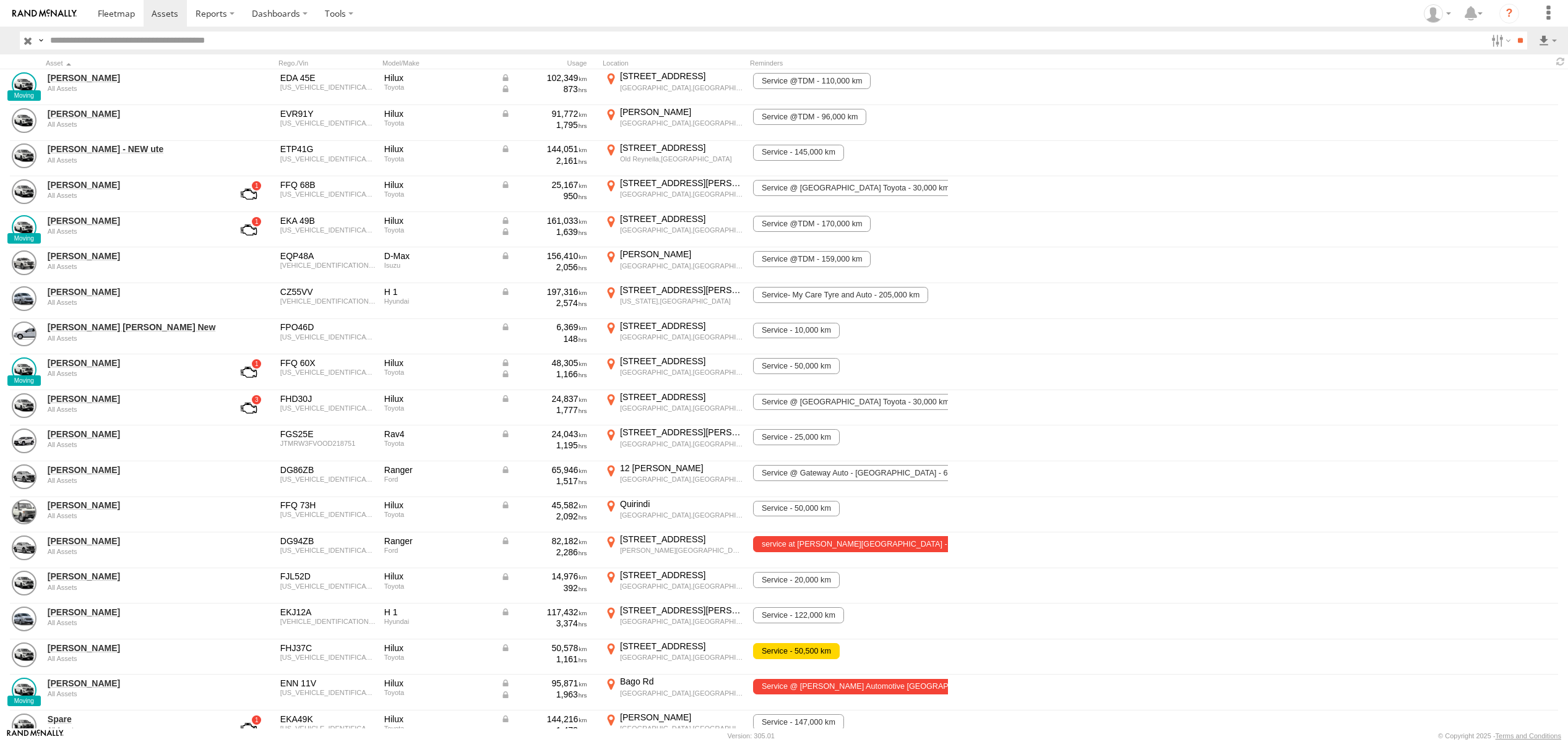
scroll to position [201, 0]
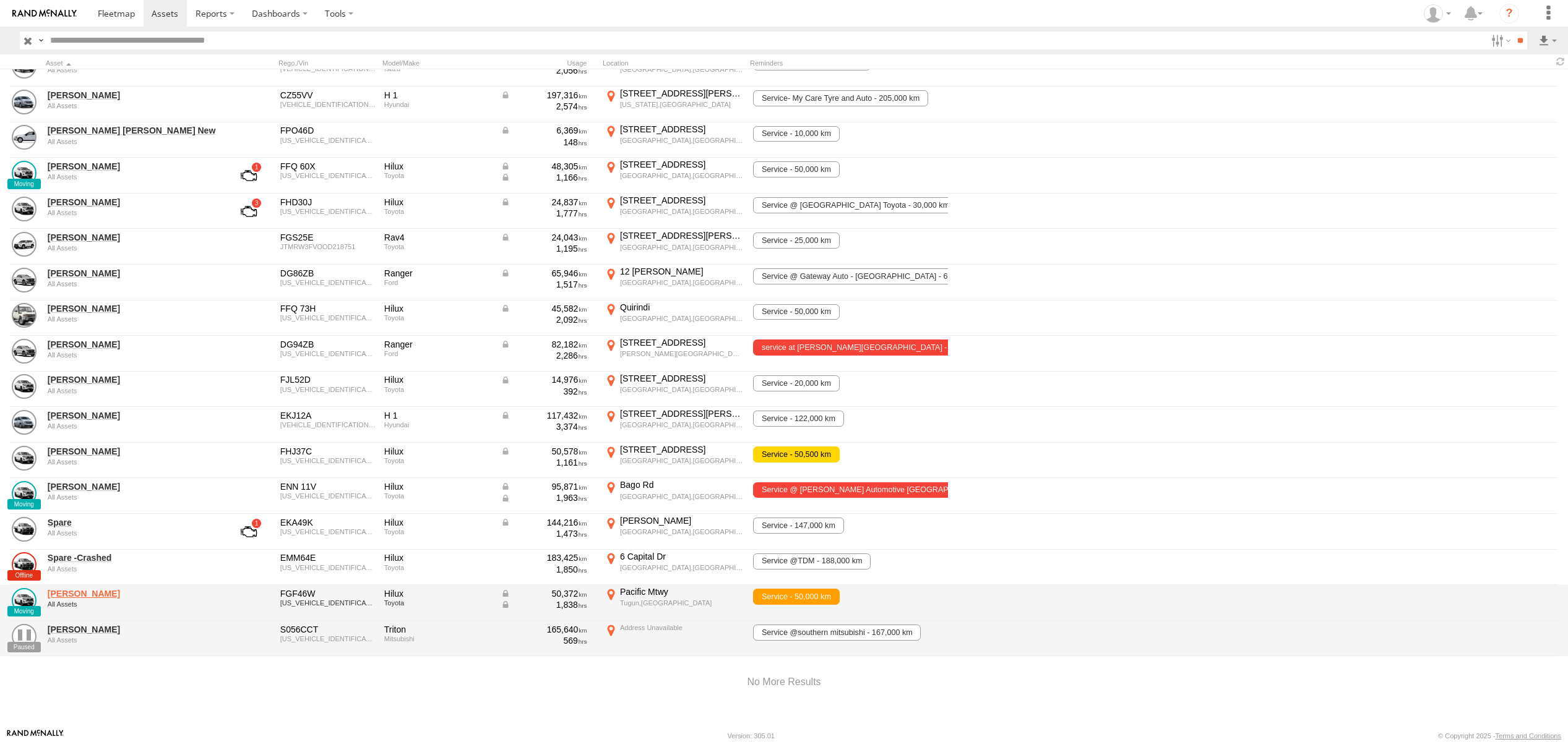
click at [82, 591] on link "[PERSON_NAME]" at bounding box center [132, 593] width 169 height 11
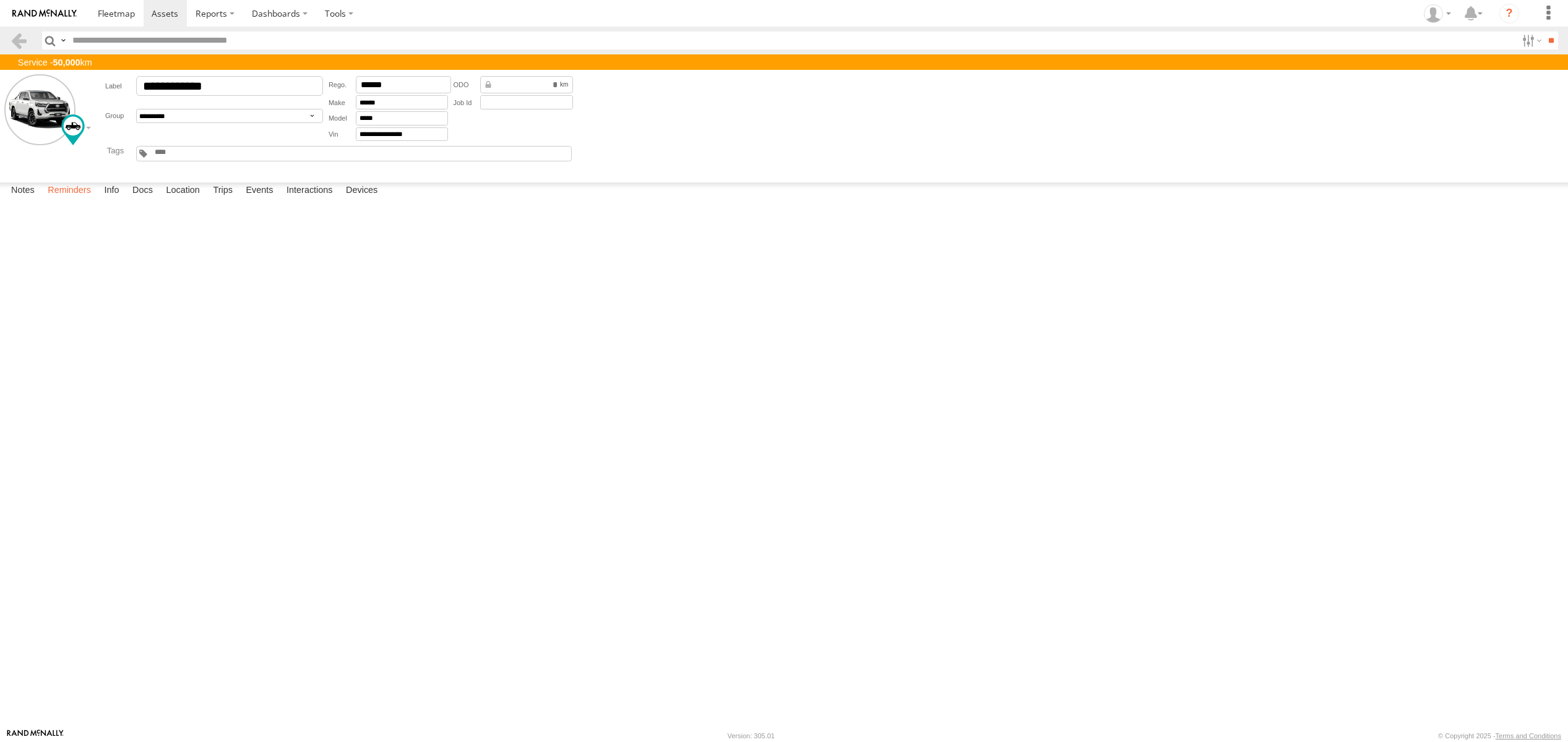
click at [84, 200] on label "Reminders" at bounding box center [69, 191] width 56 height 18
click at [166, 18] on span at bounding box center [165, 13] width 27 height 11
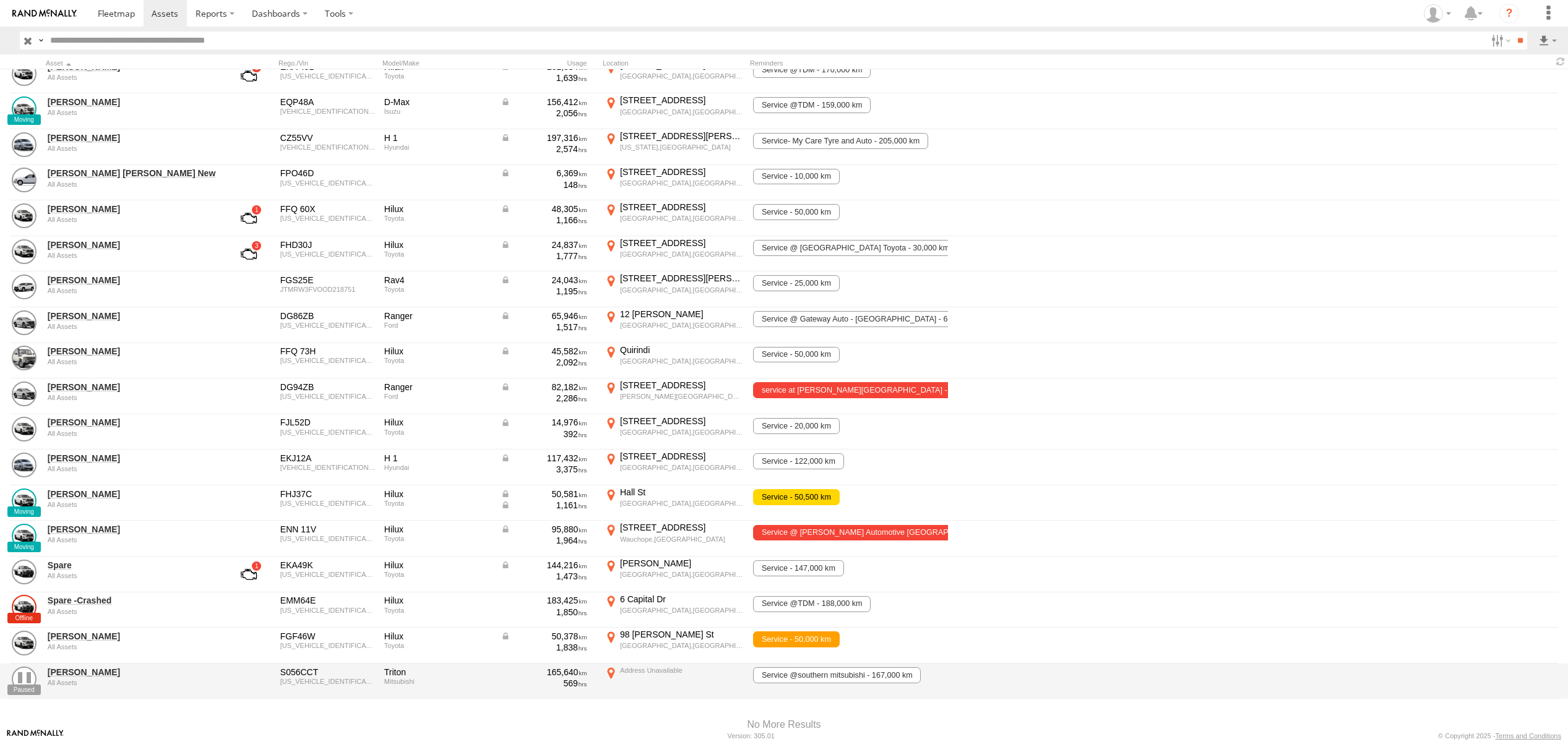
scroll to position [176, 0]
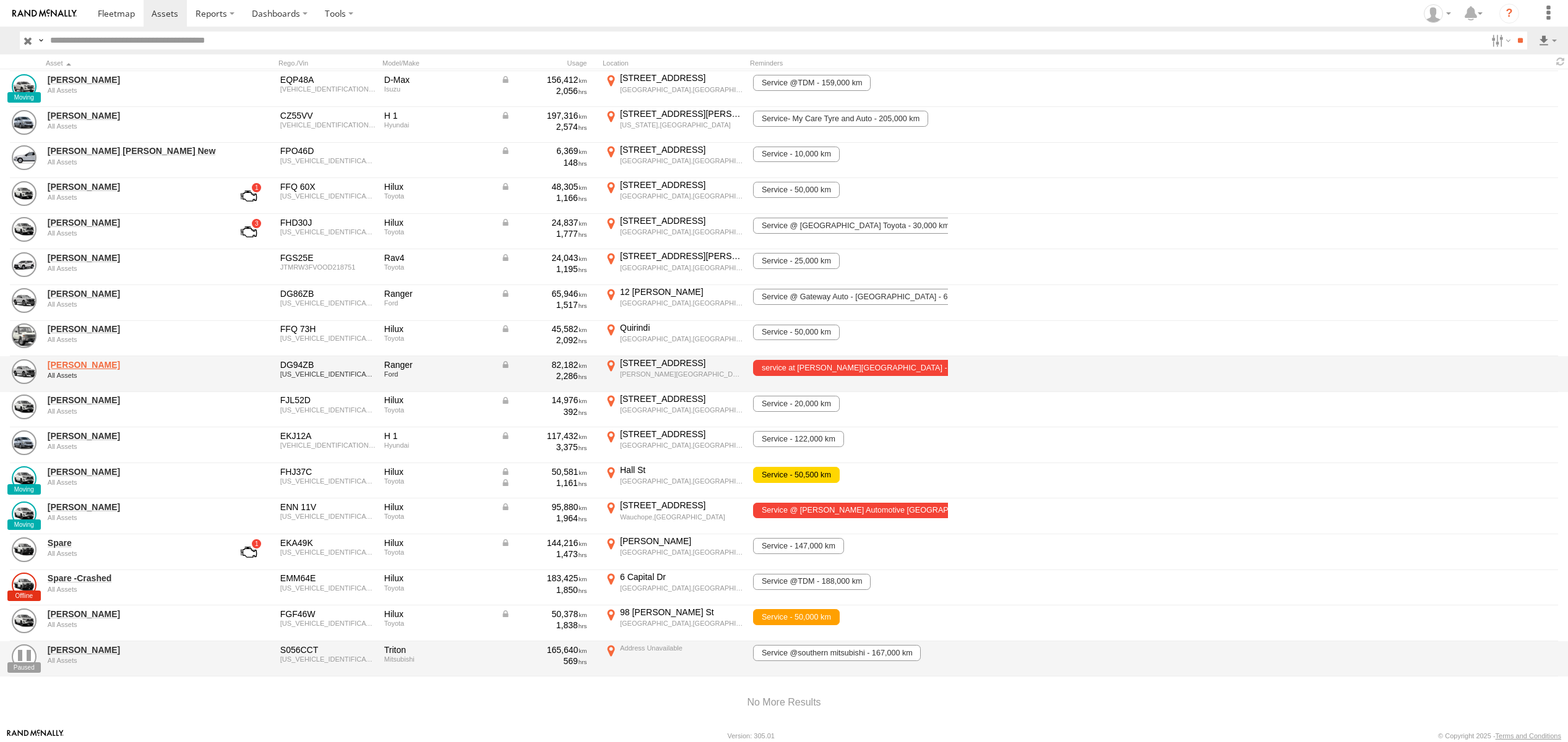
click at [119, 364] on link "[PERSON_NAME]" at bounding box center [132, 365] width 169 height 11
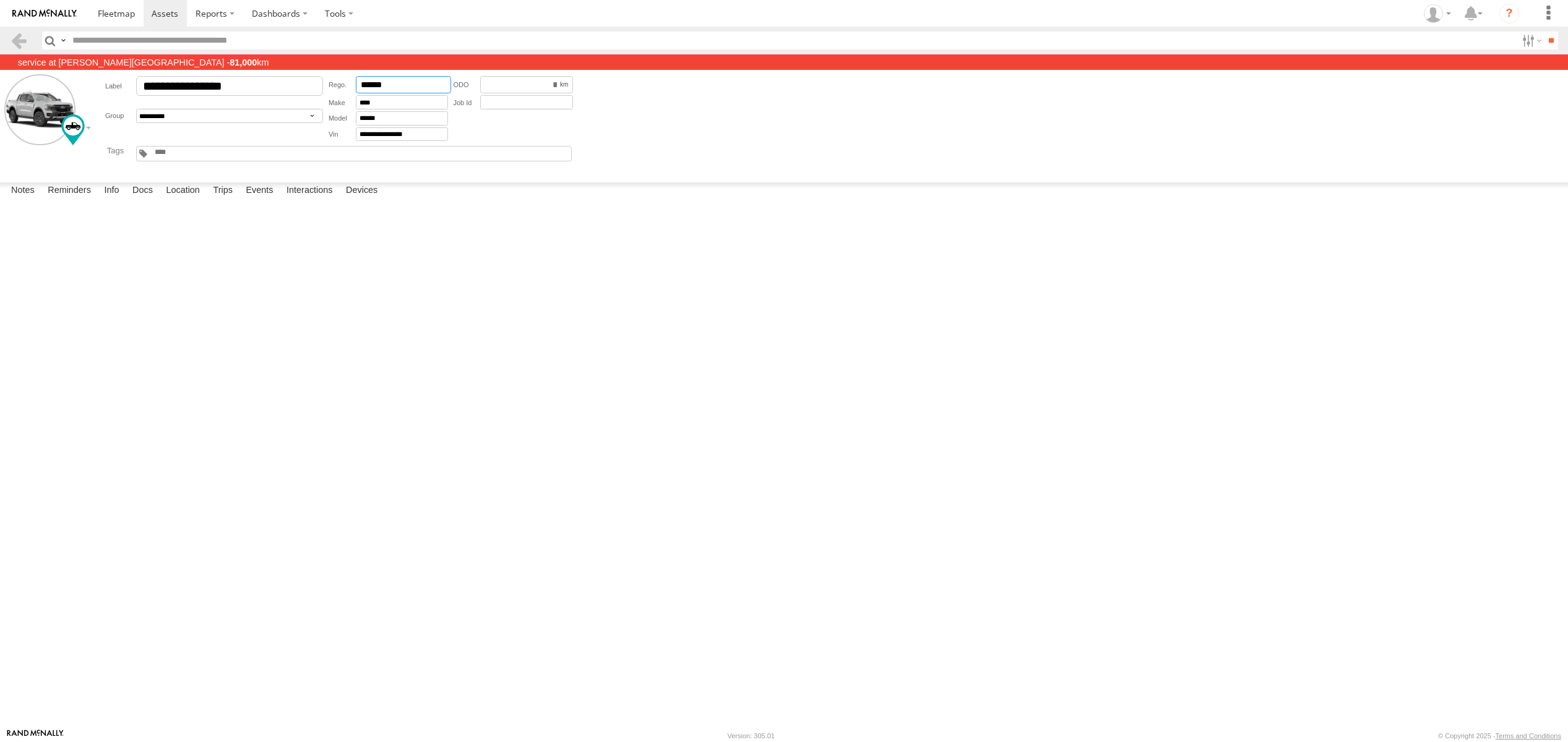
drag, startPoint x: 397, startPoint y: 90, endPoint x: 327, endPoint y: 90, distance: 70.0
click at [327, 90] on div "**********" at bounding box center [389, 108] width 125 height 69
